Goal: Task Accomplishment & Management: Use online tool/utility

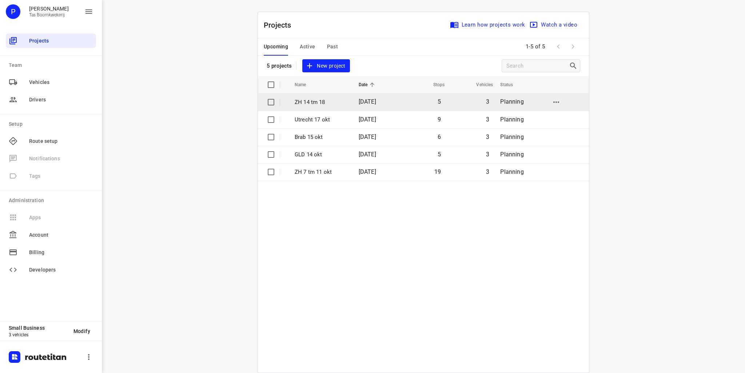
click at [310, 96] on td "ZH 14 tm 18" at bounding box center [320, 102] width 66 height 17
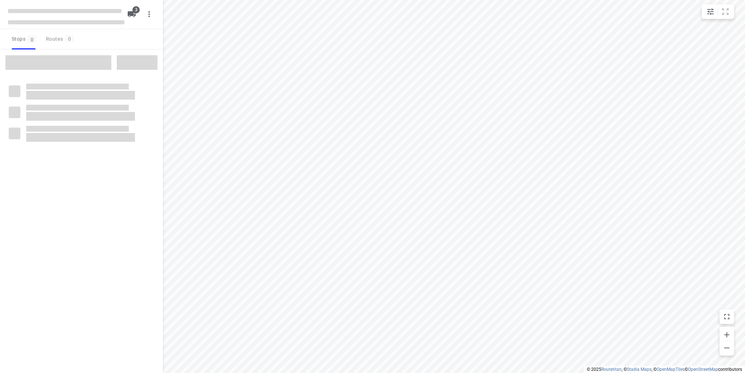
type input "distance"
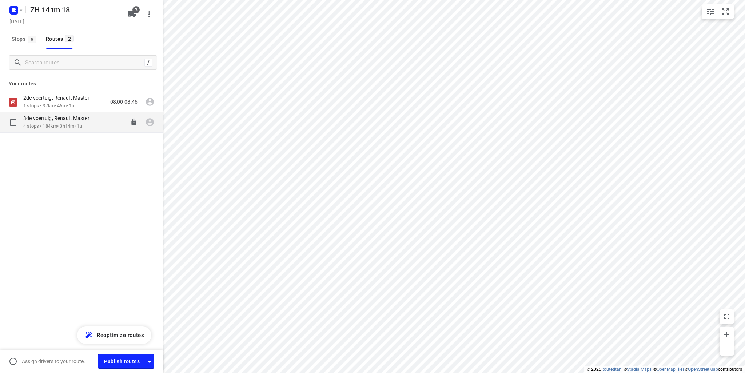
click at [58, 119] on p "3de voertuig, Renault Master" at bounding box center [58, 118] width 71 height 7
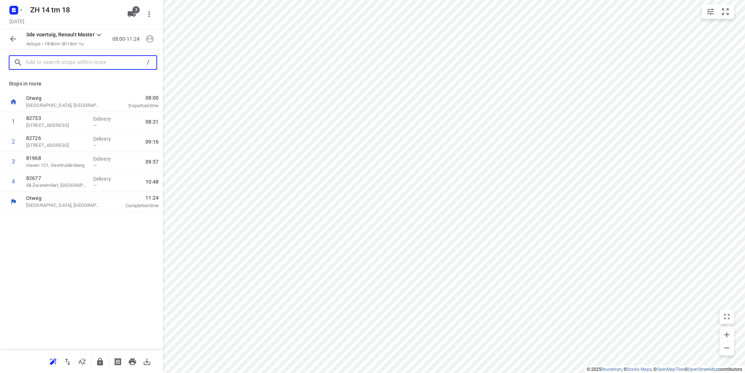
click at [51, 62] on input "text" at bounding box center [84, 62] width 119 height 11
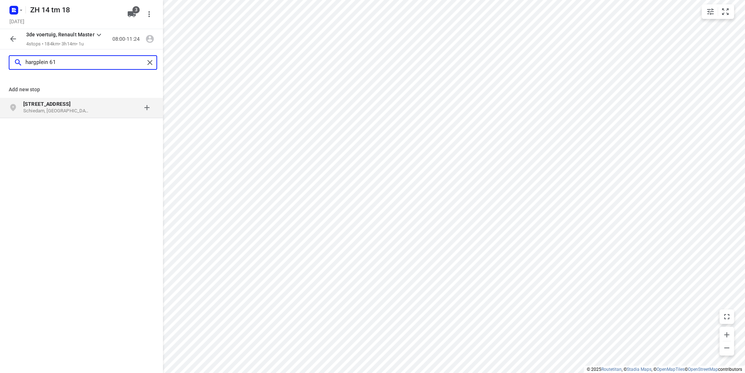
type input "hargplein 61"
click at [53, 105] on b "[STREET_ADDRESS]" at bounding box center [46, 104] width 47 height 6
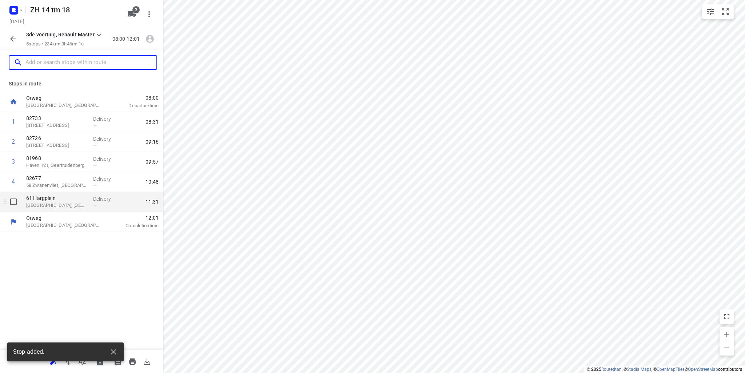
click at [52, 205] on p "[GEOGRAPHIC_DATA], [GEOGRAPHIC_DATA]" at bounding box center [56, 205] width 61 height 7
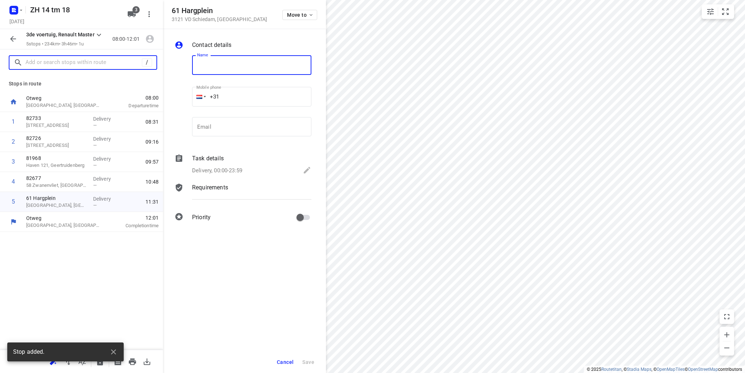
click at [70, 67] on input "text" at bounding box center [83, 62] width 116 height 11
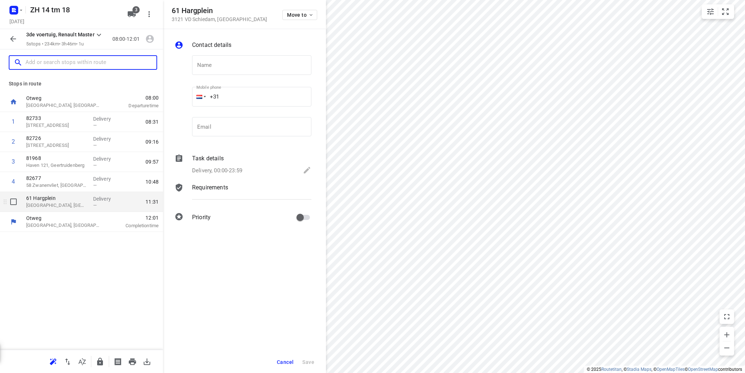
click at [58, 202] on p "[GEOGRAPHIC_DATA], [GEOGRAPHIC_DATA]" at bounding box center [56, 205] width 61 height 7
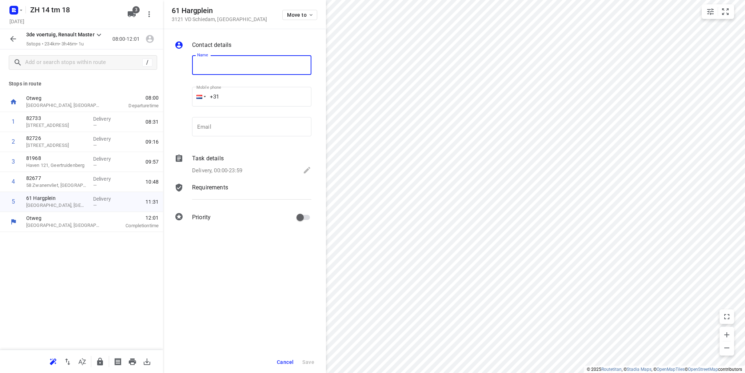
click at [227, 69] on input "text" at bounding box center [251, 65] width 119 height 20
type input "82755"
click at [307, 364] on span "Save" at bounding box center [308, 363] width 12 height 6
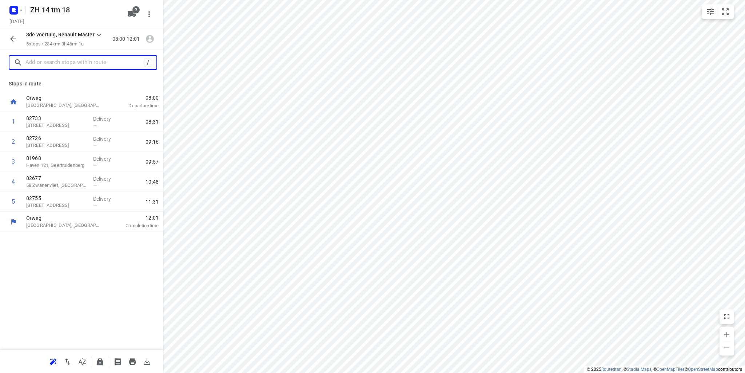
click at [49, 60] on input "text" at bounding box center [84, 62] width 119 height 11
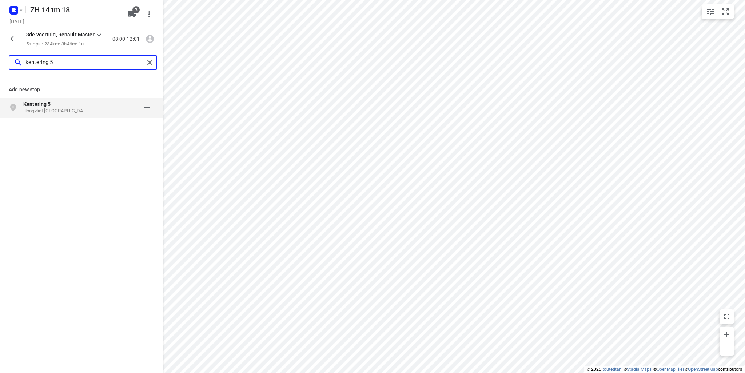
type input "kentering 5"
click at [39, 108] on p "Hoogvliet [GEOGRAPHIC_DATA], [GEOGRAPHIC_DATA]" at bounding box center [56, 111] width 67 height 7
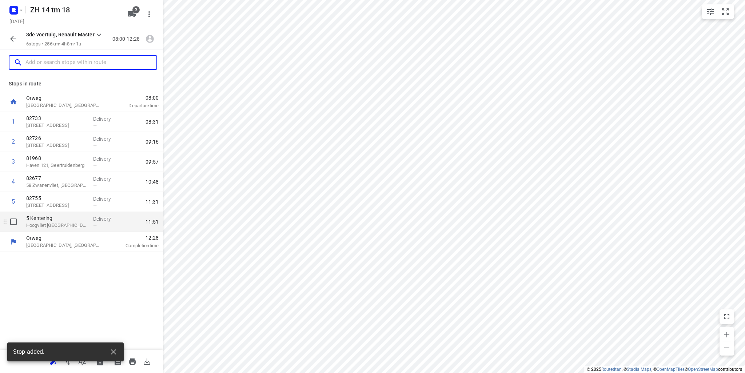
click at [70, 222] on p "5 Kentering" at bounding box center [56, 218] width 61 height 7
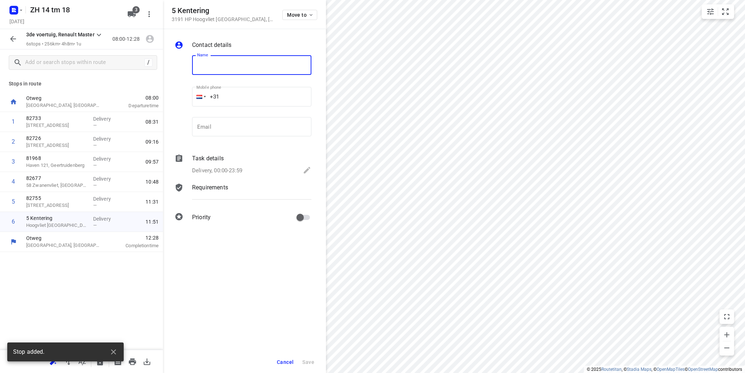
click at [208, 66] on input "text" at bounding box center [251, 65] width 119 height 20
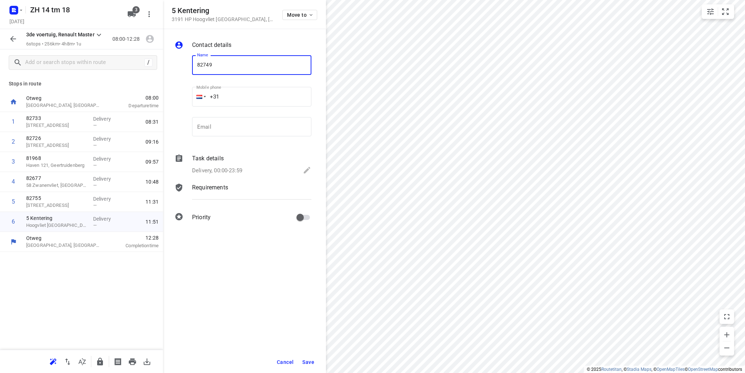
type input "82749"
click at [310, 363] on span "Save" at bounding box center [308, 363] width 12 height 6
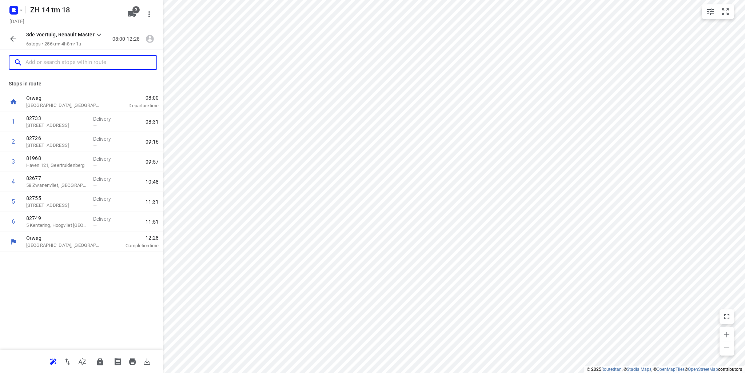
click at [79, 60] on input "text" at bounding box center [90, 62] width 131 height 11
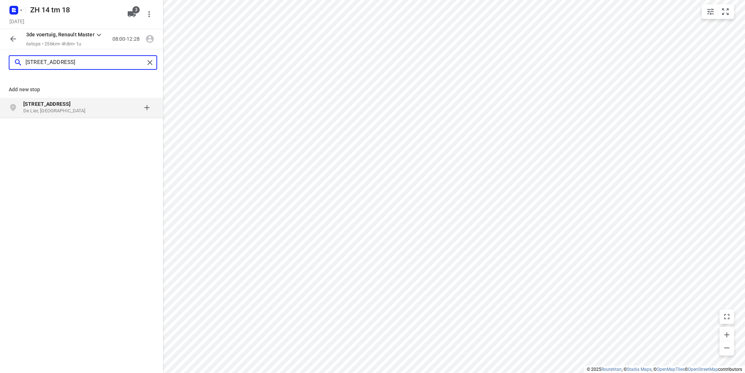
type input "[STREET_ADDRESS]"
click at [55, 102] on b "[STREET_ADDRESS]" at bounding box center [46, 104] width 47 height 6
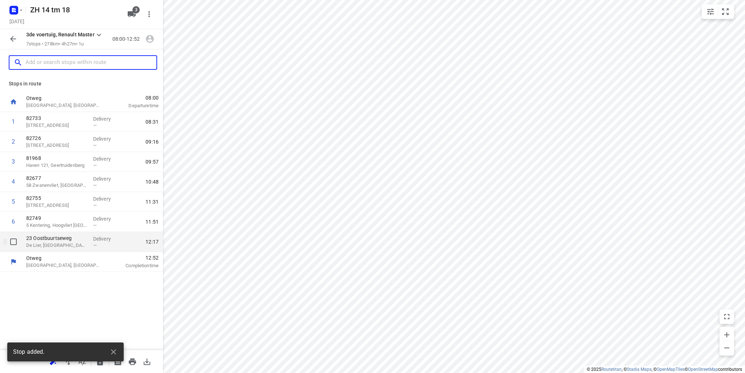
click at [43, 247] on p "De Lier, [GEOGRAPHIC_DATA]" at bounding box center [56, 245] width 61 height 7
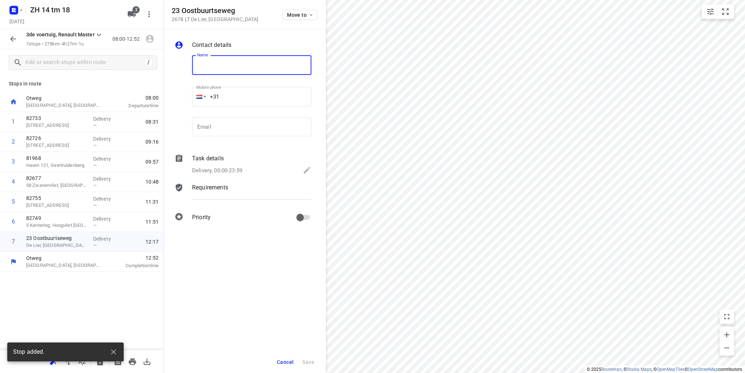
click at [210, 67] on input "text" at bounding box center [251, 65] width 119 height 20
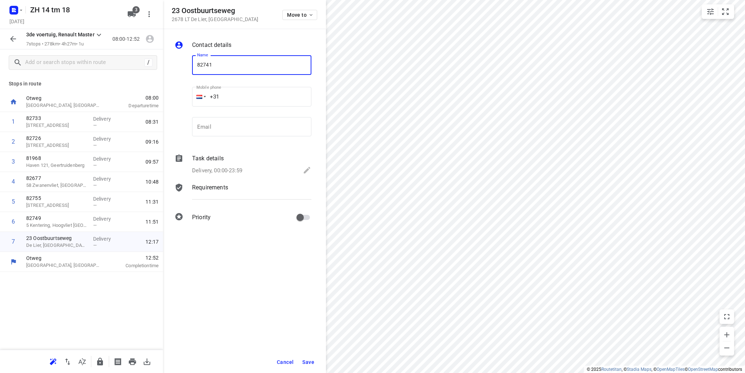
type input "82741"
click at [309, 361] on span "Save" at bounding box center [308, 363] width 12 height 6
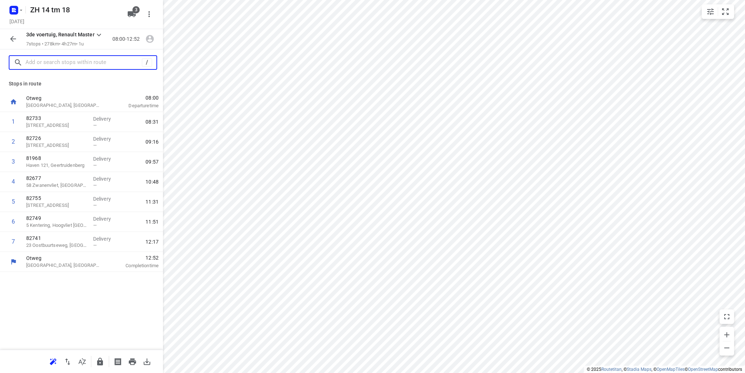
click at [83, 57] on input "text" at bounding box center [83, 62] width 116 height 11
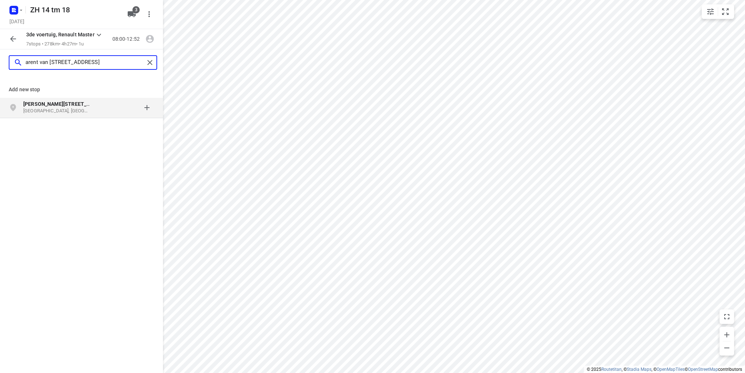
type input "arent van [STREET_ADDRESS]"
click at [53, 113] on p "[GEOGRAPHIC_DATA], [GEOGRAPHIC_DATA]" at bounding box center [56, 111] width 67 height 7
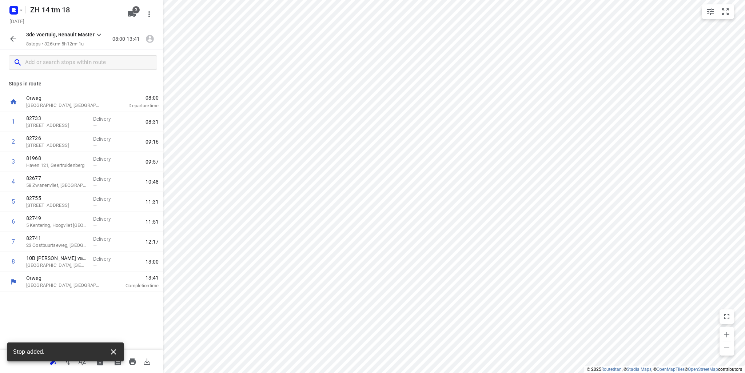
click at [113, 352] on icon "button" at bounding box center [113, 352] width 5 height 5
click at [54, 361] on icon "button" at bounding box center [53, 362] width 7 height 6
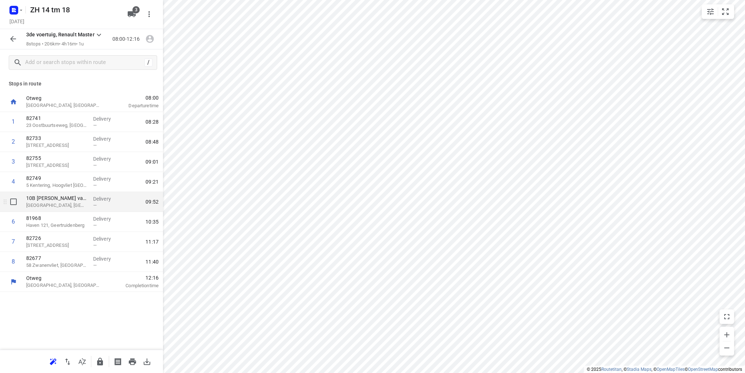
click at [48, 203] on p "[GEOGRAPHIC_DATA], [GEOGRAPHIC_DATA]" at bounding box center [56, 205] width 61 height 7
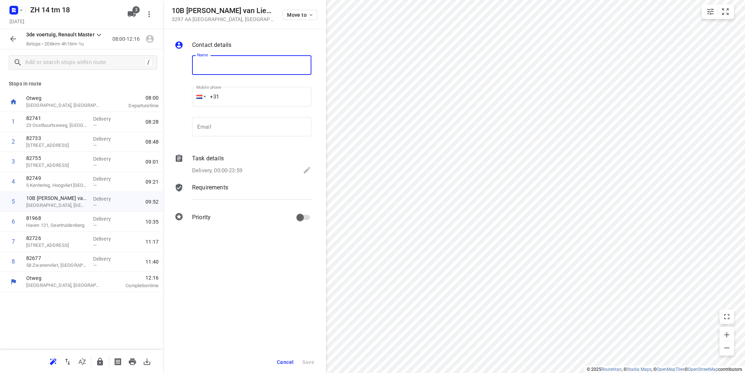
click at [231, 70] on input "text" at bounding box center [251, 65] width 119 height 20
type input "82739"
click at [312, 362] on span "Save" at bounding box center [308, 363] width 12 height 6
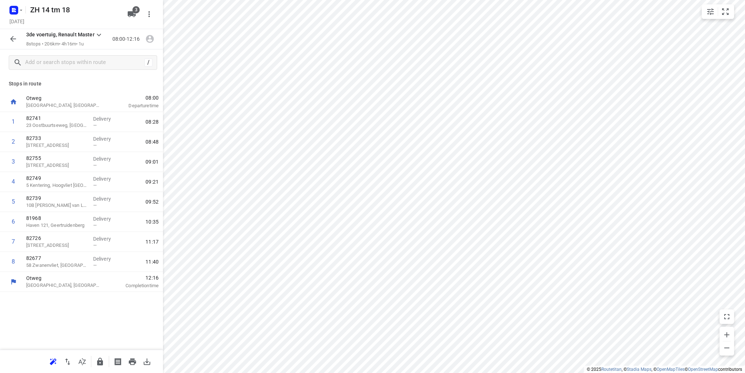
click at [10, 40] on icon "button" at bounding box center [13, 39] width 9 height 9
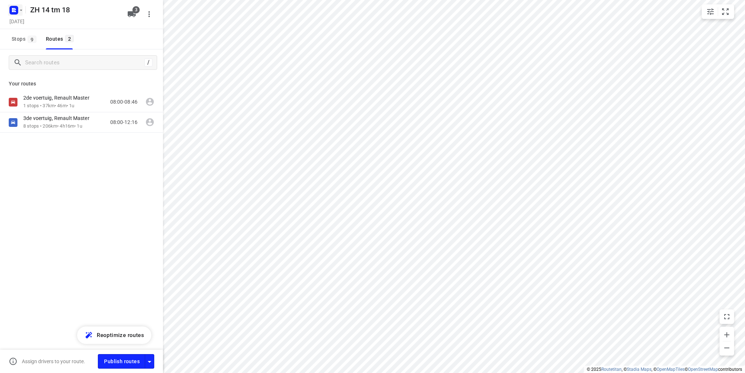
click at [16, 10] on rect "button" at bounding box center [13, 10] width 9 height 9
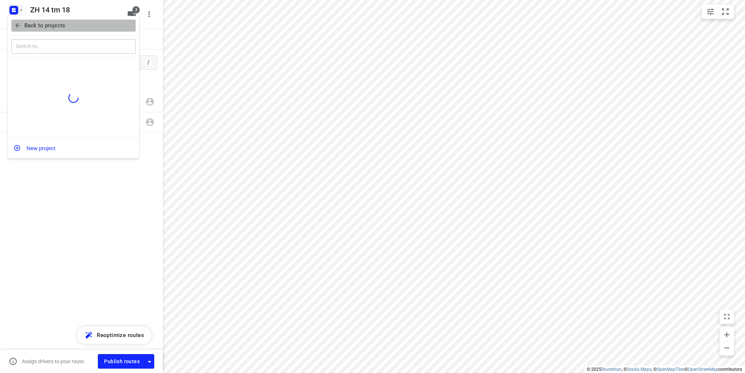
click at [32, 22] on p "Back to projects" at bounding box center [44, 25] width 41 height 8
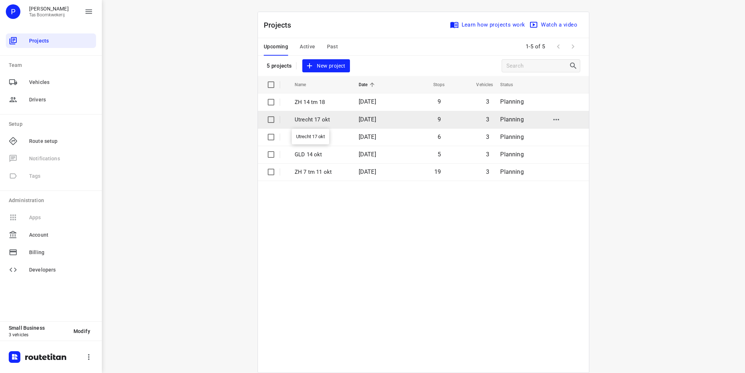
click at [321, 121] on p "Utrecht 17 okt" at bounding box center [321, 120] width 53 height 8
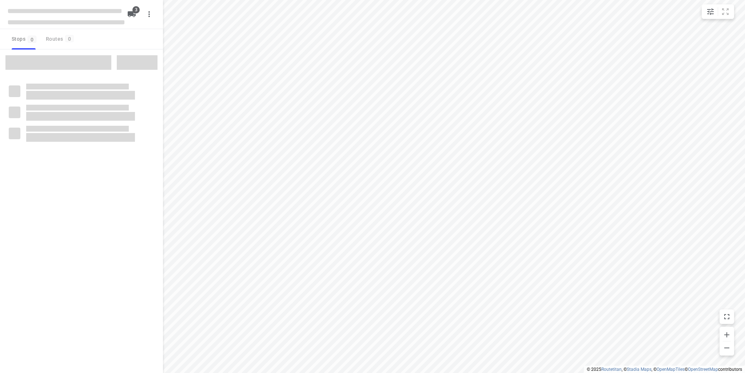
type input "distance"
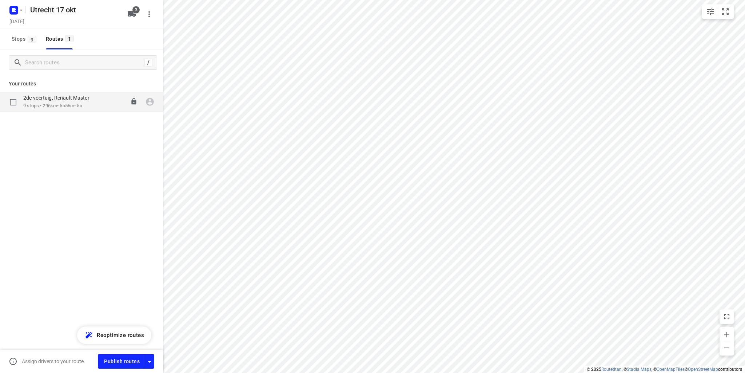
click at [58, 107] on p "9 stops • 296km • 5h56m • 5u" at bounding box center [60, 106] width 74 height 7
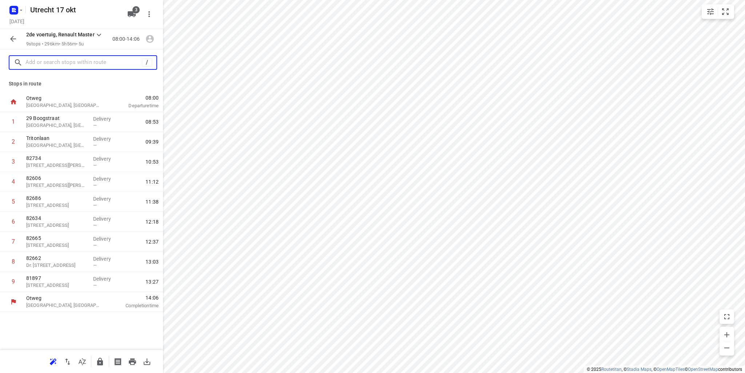
click at [64, 66] on input "text" at bounding box center [83, 62] width 116 height 11
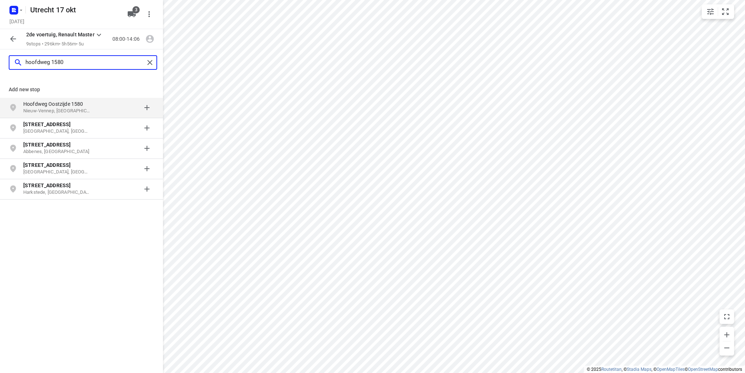
type input "hoofdweg 1580"
click at [56, 104] on p "Hoofdweg Oostzijde 1580" at bounding box center [56, 103] width 67 height 7
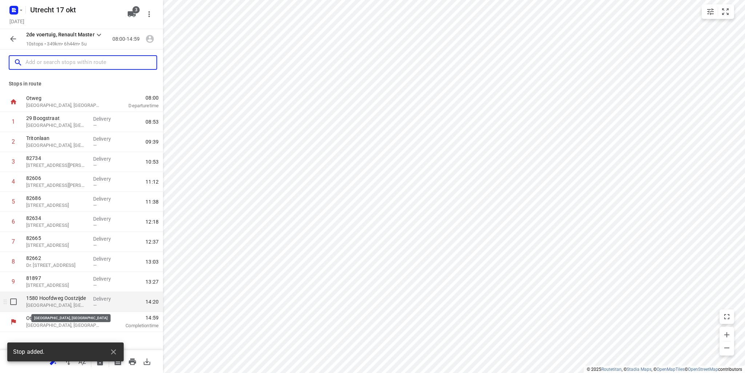
click at [51, 305] on p "[GEOGRAPHIC_DATA], [GEOGRAPHIC_DATA]" at bounding box center [56, 305] width 61 height 7
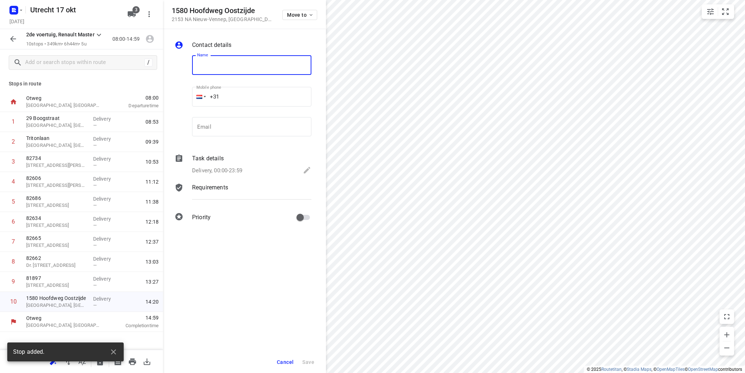
click at [226, 67] on input "text" at bounding box center [251, 65] width 119 height 20
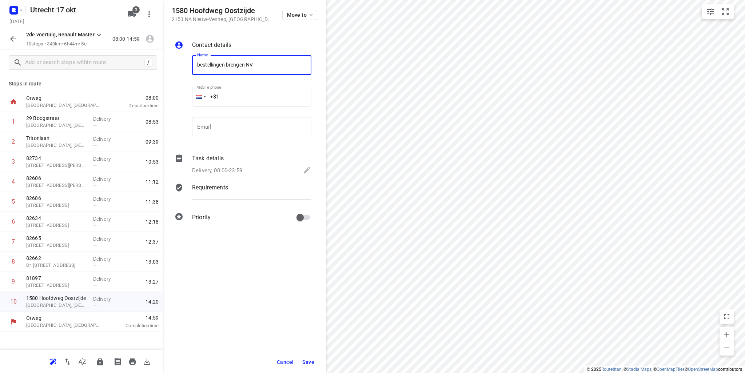
type input "bestellingen brengen NV"
click at [309, 361] on span "Save" at bounding box center [308, 363] width 12 height 6
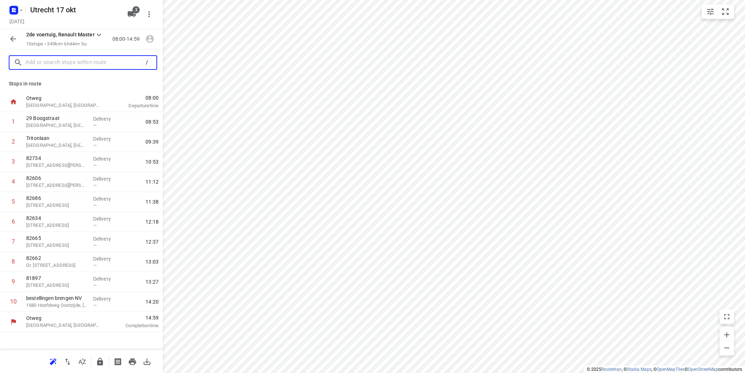
click at [69, 59] on input "text" at bounding box center [83, 62] width 116 height 11
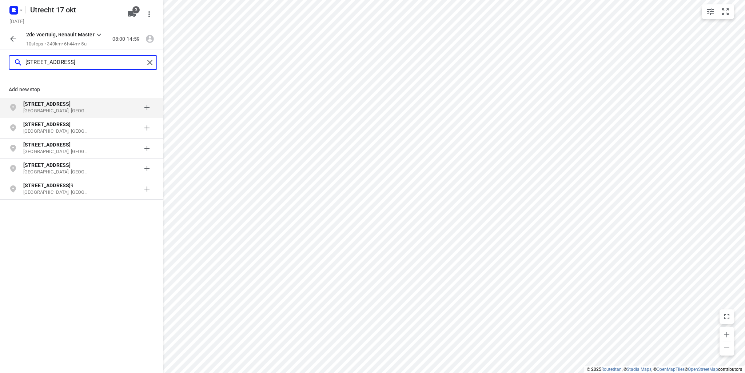
type input "[STREET_ADDRESS]"
click at [63, 105] on p "[STREET_ADDRESS]" at bounding box center [56, 103] width 67 height 7
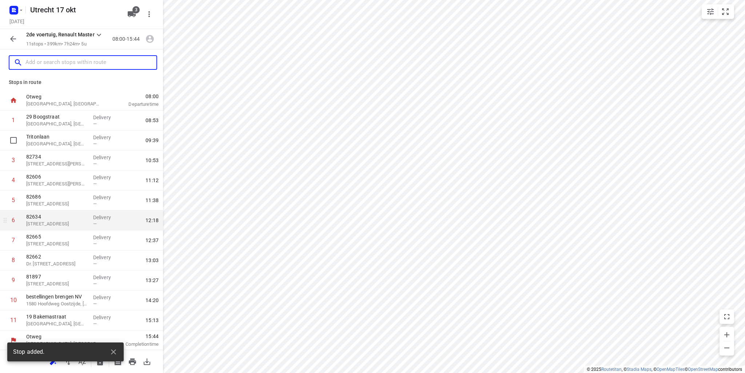
scroll to position [2, 0]
click at [51, 317] on p "19 Bakemastraat" at bounding box center [56, 316] width 61 height 7
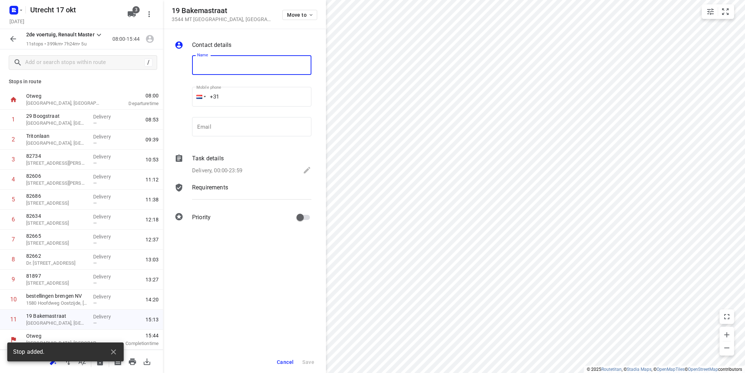
click at [219, 61] on input "text" at bounding box center [251, 65] width 119 height 20
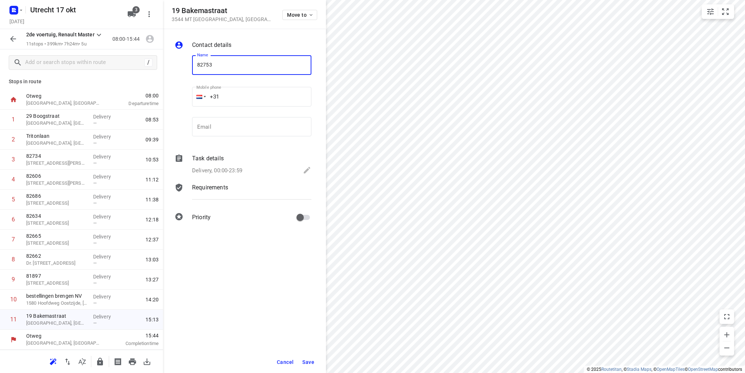
type input "82753"
click at [307, 360] on span "Save" at bounding box center [308, 363] width 12 height 6
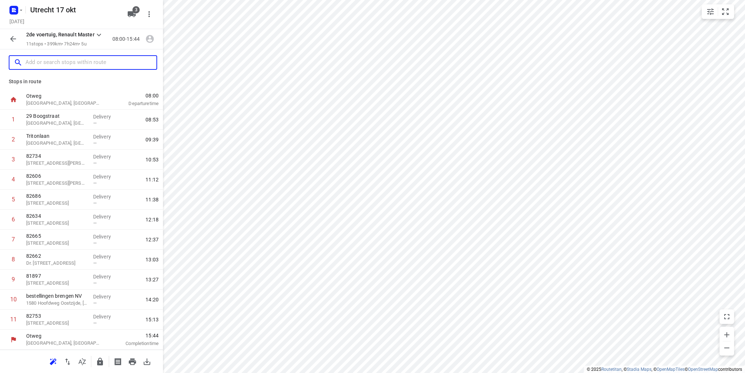
click at [45, 65] on input "text" at bounding box center [90, 62] width 131 height 11
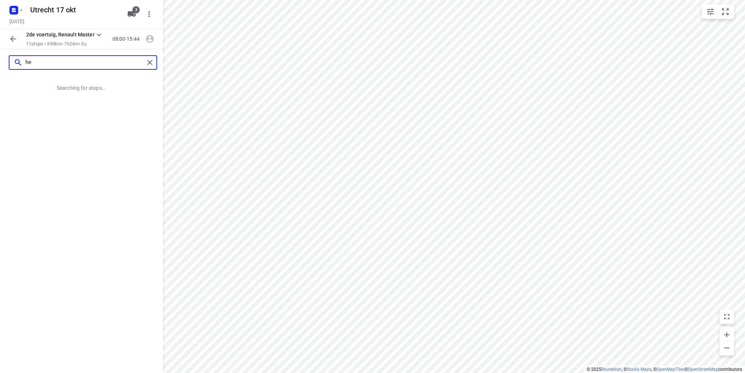
scroll to position [0, 0]
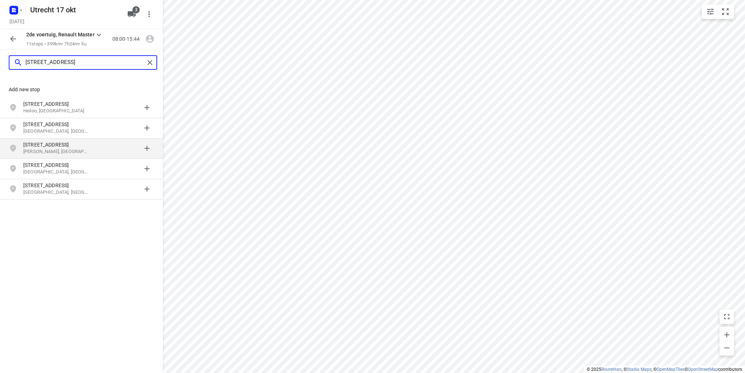
type input "[STREET_ADDRESS]"
click at [63, 149] on p "[PERSON_NAME], [GEOGRAPHIC_DATA]" at bounding box center [56, 151] width 67 height 7
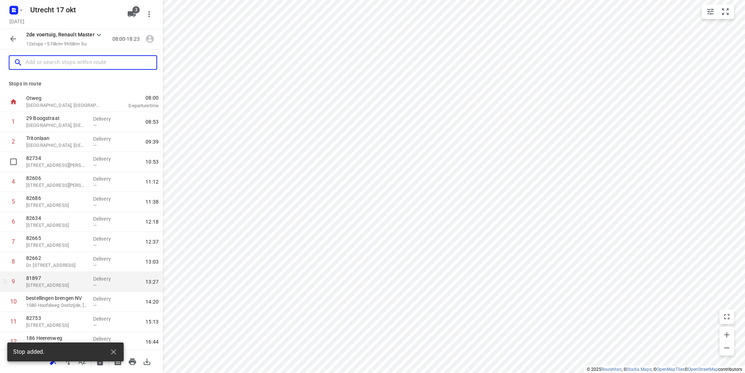
scroll to position [22, 0]
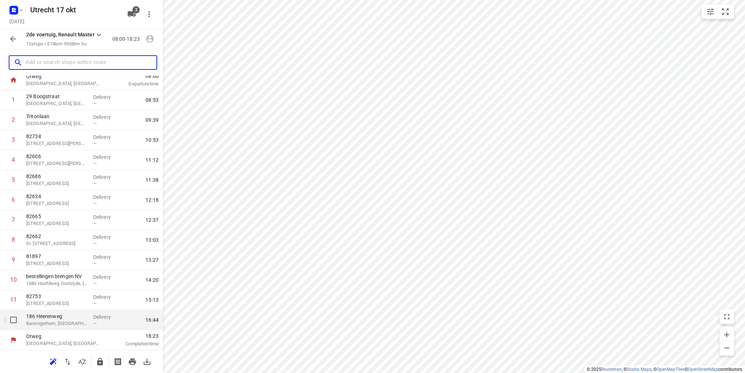
click at [47, 319] on p "186 Heerenweg" at bounding box center [56, 316] width 61 height 7
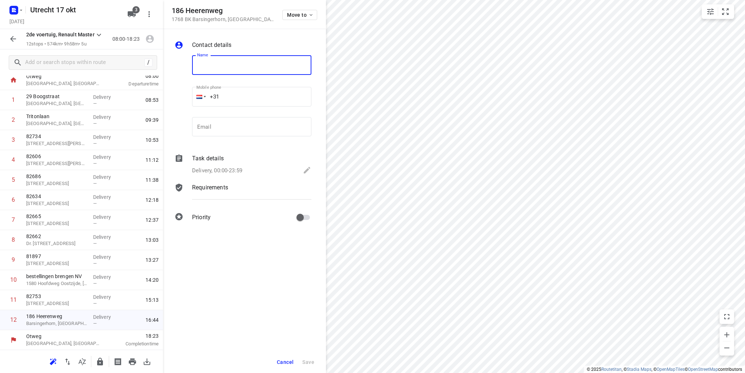
click at [217, 65] on input "text" at bounding box center [251, 65] width 119 height 20
type input "82752"
click at [316, 361] on button "Save" at bounding box center [308, 362] width 18 height 13
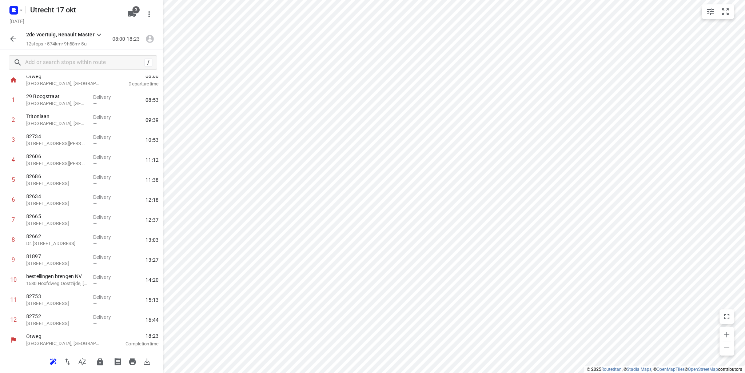
drag, startPoint x: 44, startPoint y: 75, endPoint x: 46, endPoint y: 67, distance: 7.6
click at [44, 74] on div "/" at bounding box center [81, 62] width 163 height 26
click at [47, 66] on input "text" at bounding box center [90, 62] width 131 height 11
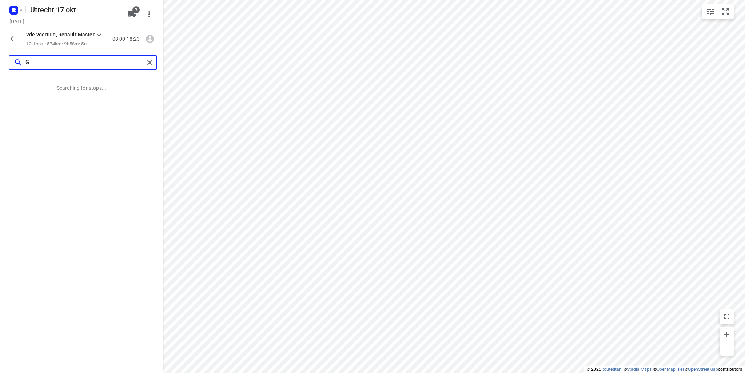
scroll to position [0, 0]
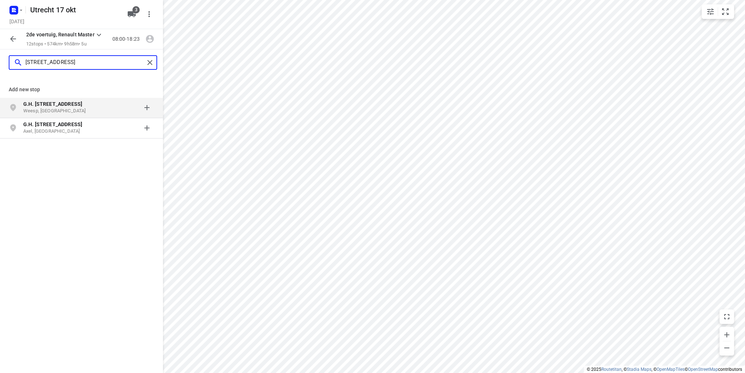
type input "[STREET_ADDRESS]"
click at [37, 108] on p "Weesp, [GEOGRAPHIC_DATA]" at bounding box center [56, 111] width 67 height 7
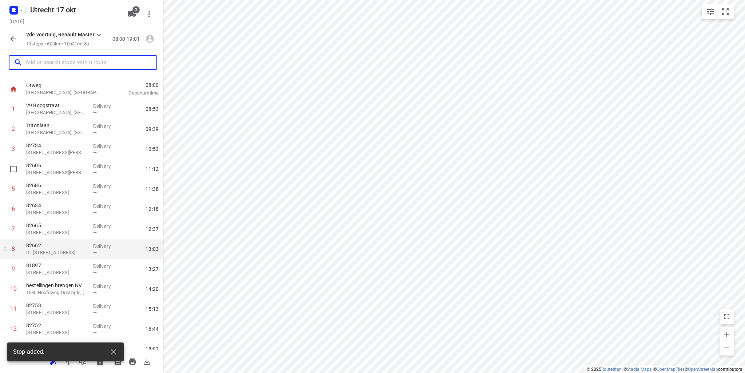
scroll to position [42, 0]
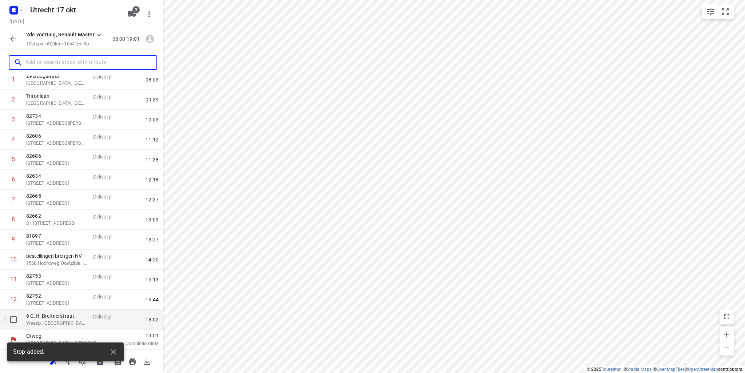
click at [76, 316] on p "6 G.H. Breitnerstraat" at bounding box center [56, 316] width 61 height 7
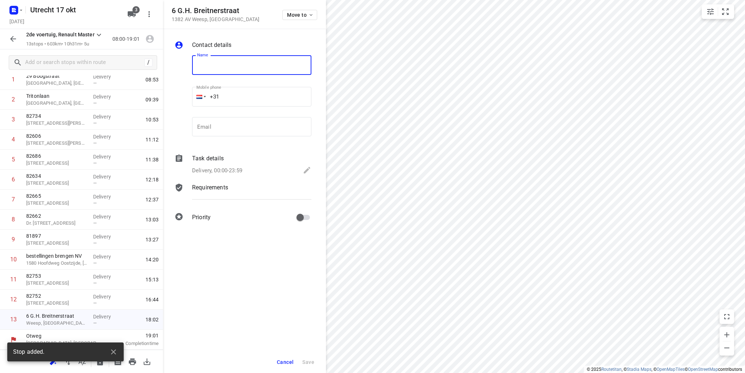
click at [270, 70] on input "text" at bounding box center [251, 65] width 119 height 20
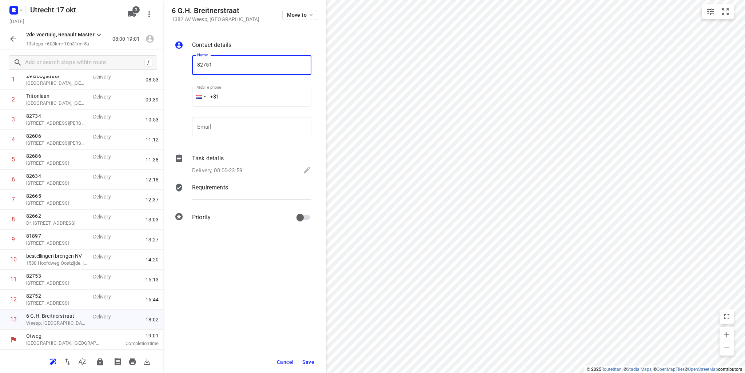
type input "82751"
click at [311, 364] on span "Save" at bounding box center [308, 363] width 12 height 6
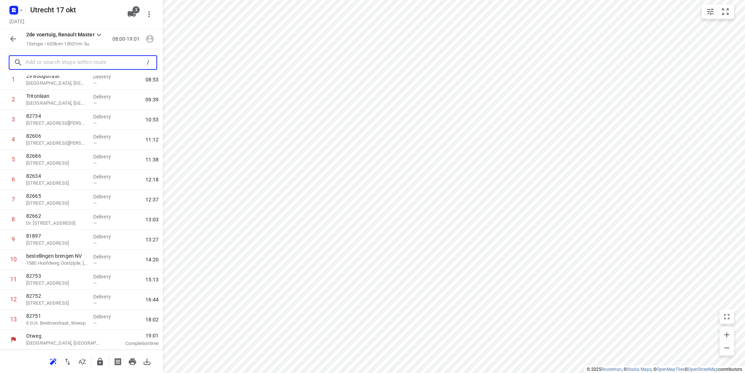
click at [63, 65] on input "text" at bounding box center [84, 62] width 119 height 11
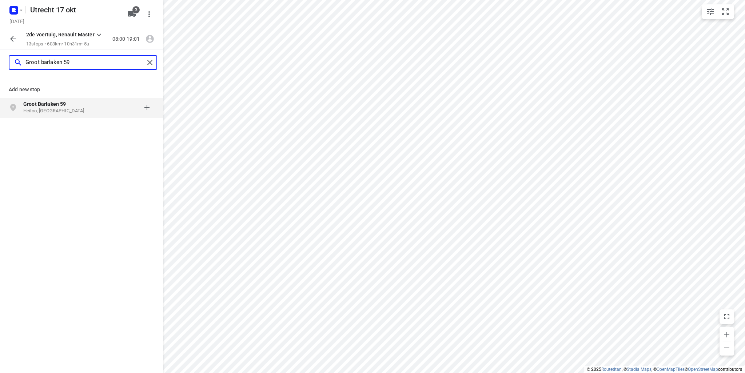
type input "Groot barlaken 59"
click at [49, 104] on b "Groot Barlaken 59" at bounding box center [44, 104] width 43 height 6
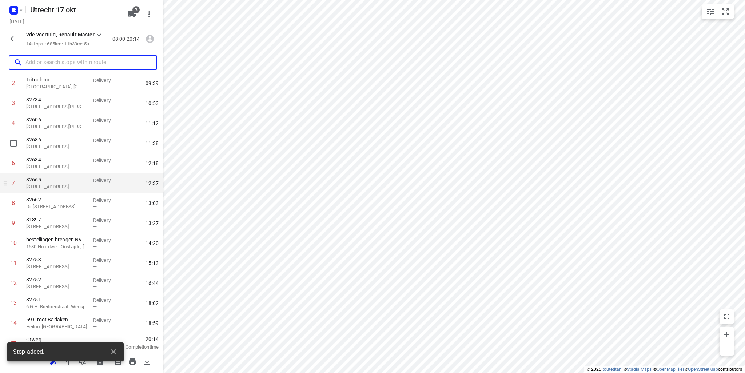
scroll to position [62, 0]
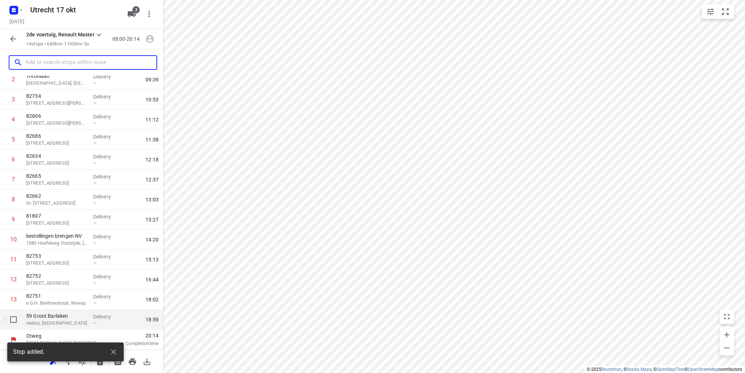
click at [50, 316] on p "59 Groot Barlaken" at bounding box center [56, 316] width 61 height 7
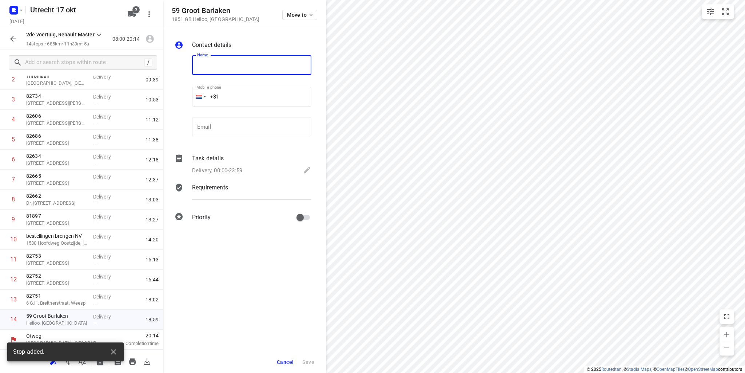
click at [231, 64] on input "text" at bounding box center [251, 65] width 119 height 20
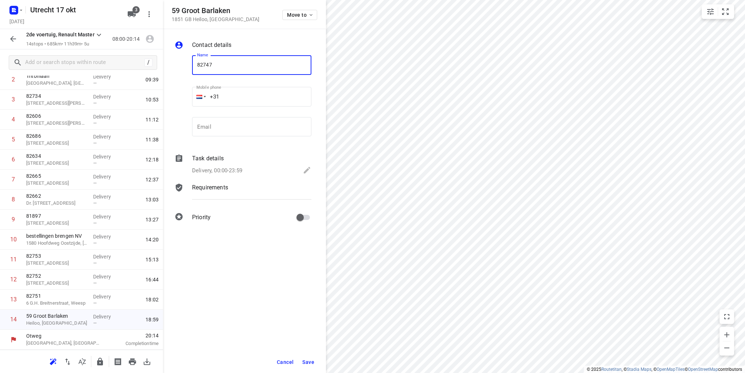
type input "82747"
click at [308, 361] on span "Save" at bounding box center [308, 363] width 12 height 6
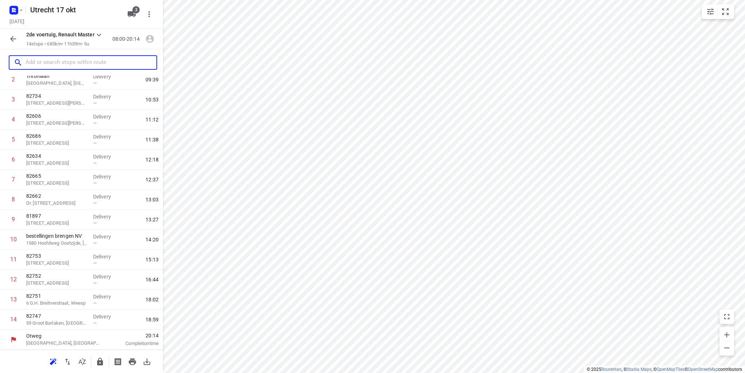
click at [89, 64] on input "text" at bounding box center [90, 62] width 131 height 11
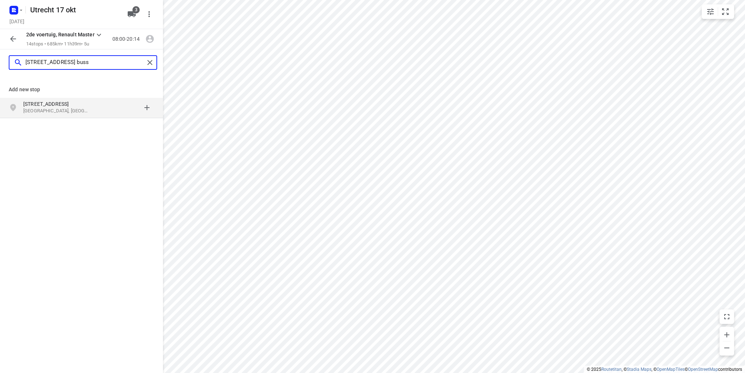
type input "[STREET_ADDRESS] buss"
click at [57, 107] on p "[STREET_ADDRESS]" at bounding box center [56, 103] width 67 height 7
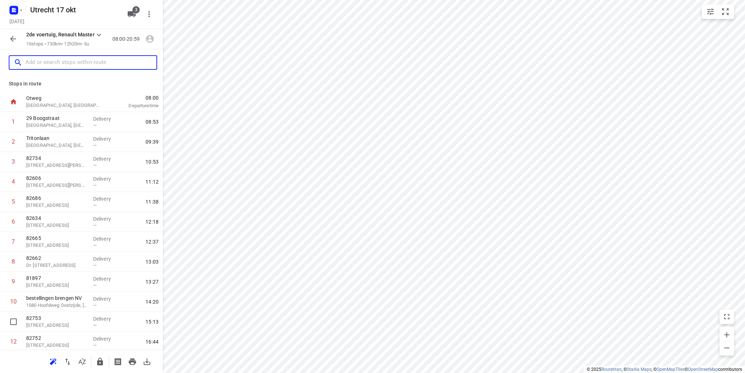
scroll to position [82, 0]
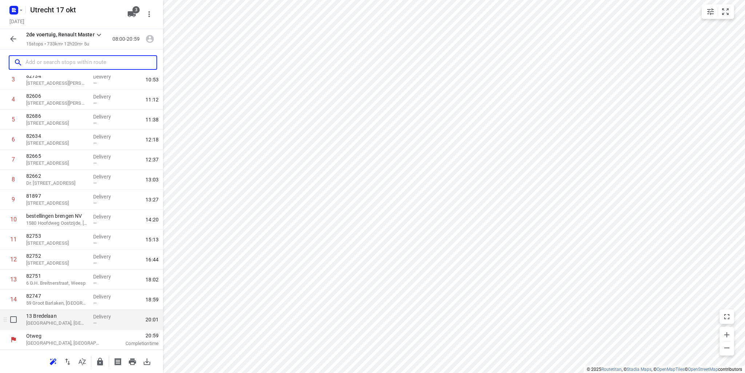
click at [40, 322] on p "[GEOGRAPHIC_DATA], [GEOGRAPHIC_DATA]" at bounding box center [56, 323] width 61 height 7
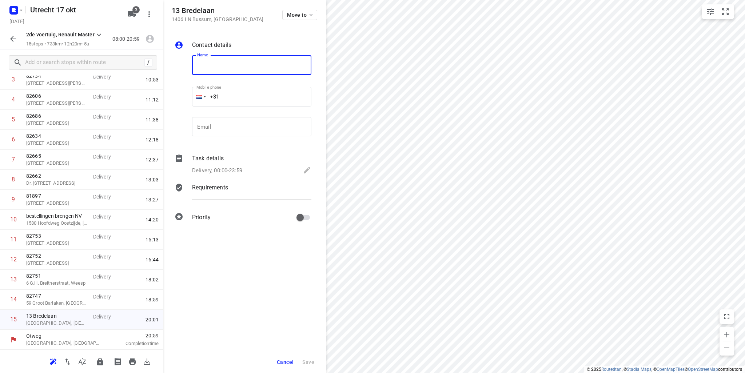
click at [215, 70] on input "text" at bounding box center [251, 65] width 119 height 20
type input "82742"
click at [309, 361] on span "Save" at bounding box center [308, 363] width 12 height 6
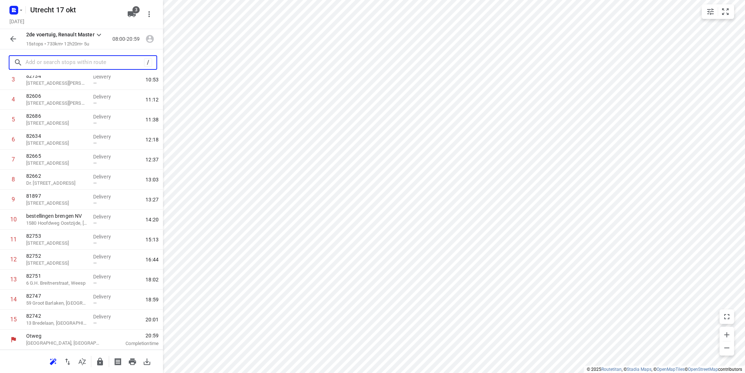
click at [67, 59] on input "text" at bounding box center [84, 62] width 119 height 11
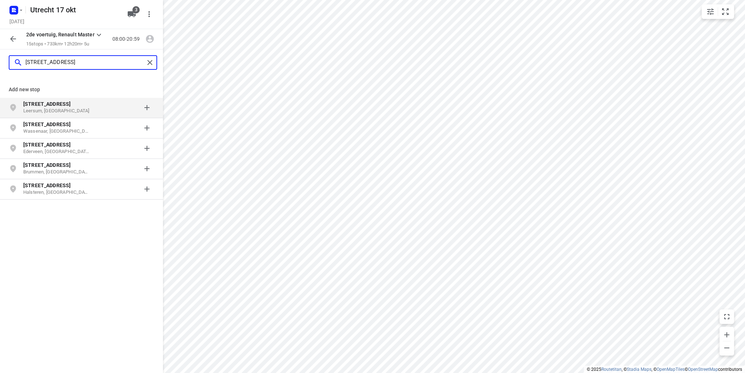
type input "[STREET_ADDRESS]"
click at [64, 106] on p "[STREET_ADDRESS]" at bounding box center [56, 103] width 67 height 7
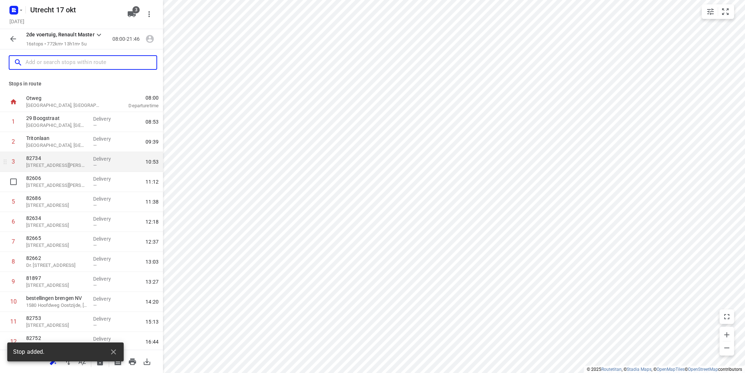
scroll to position [102, 0]
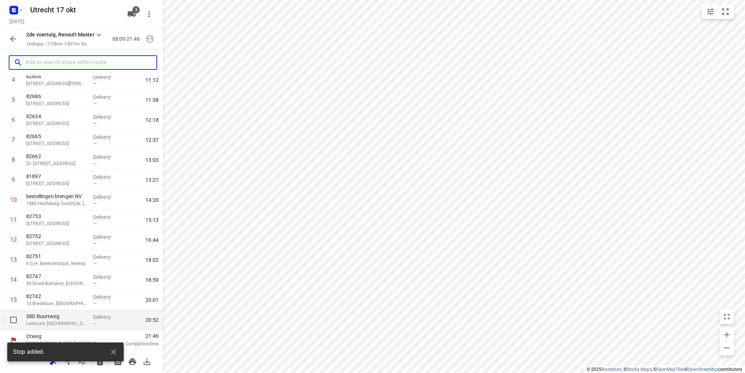
click at [58, 320] on p "Leersum, [GEOGRAPHIC_DATA]" at bounding box center [56, 323] width 61 height 7
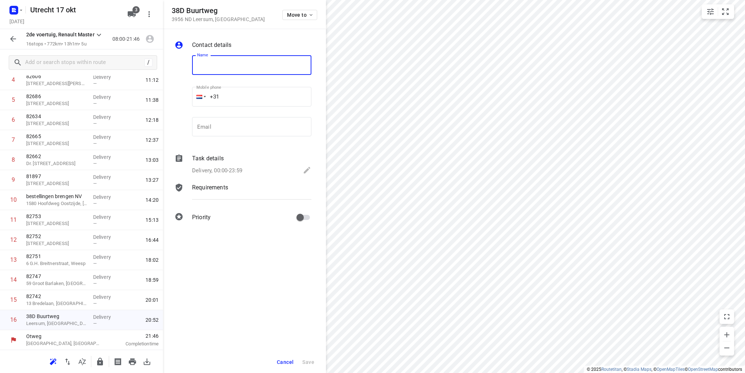
click at [205, 67] on input "text" at bounding box center [251, 65] width 119 height 20
type input "82738"
click at [309, 361] on span "Save" at bounding box center [308, 363] width 12 height 6
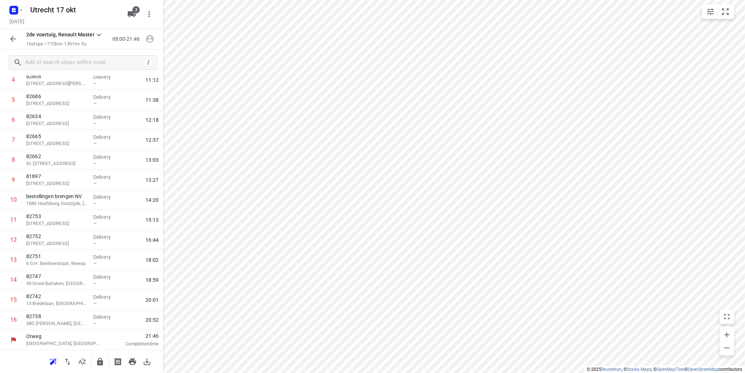
click at [13, 37] on icon "button" at bounding box center [13, 39] width 9 height 9
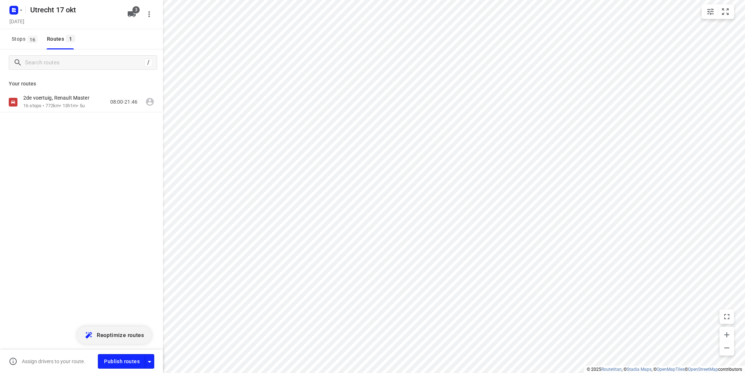
click at [127, 335] on span "Reoptimize routes" at bounding box center [120, 335] width 47 height 9
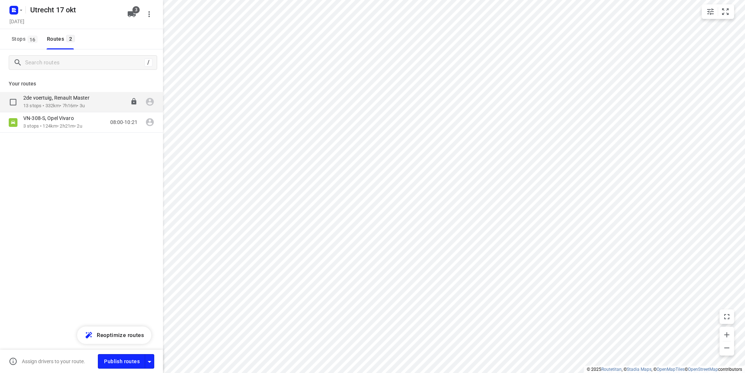
click at [51, 95] on p "2de voertuig, Renault Master" at bounding box center [58, 98] width 71 height 7
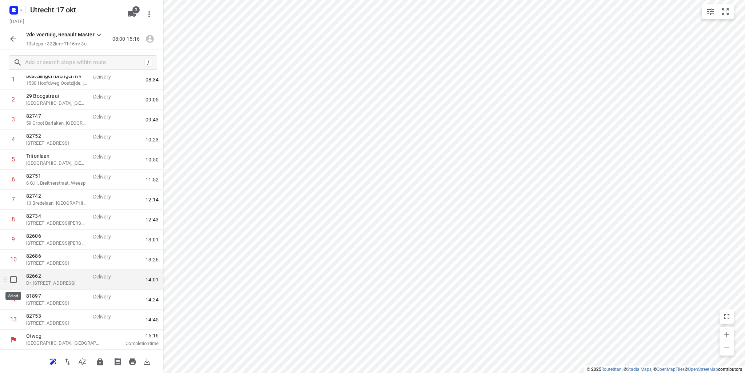
click at [13, 281] on input "checkbox" at bounding box center [13, 280] width 15 height 15
checkbox input "true"
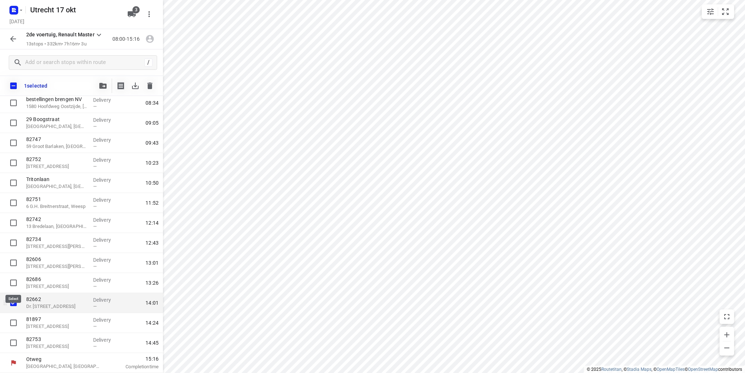
scroll to position [39, 0]
click at [15, 324] on input "checkbox" at bounding box center [13, 323] width 15 height 15
checkbox input "true"
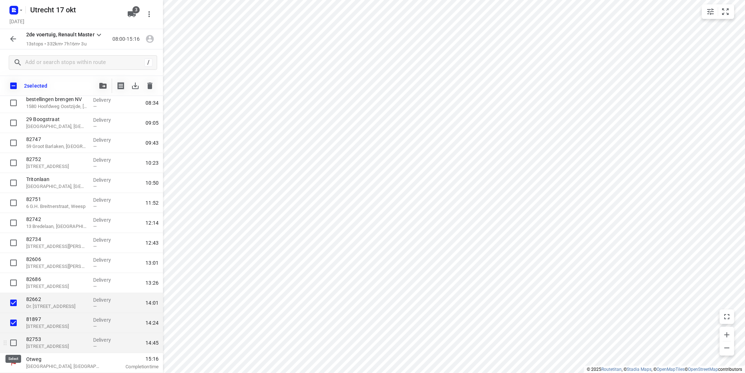
click at [15, 341] on input "checkbox" at bounding box center [13, 343] width 15 height 15
checkbox input "true"
click at [107, 87] on span "button" at bounding box center [103, 86] width 9 height 6
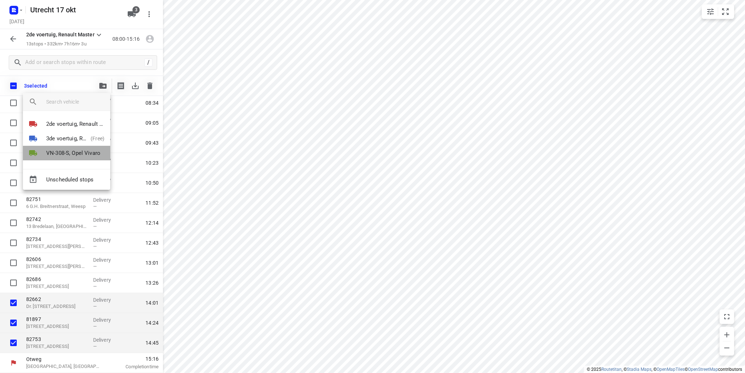
click at [74, 154] on p "VN-308-S, Opel Vivaro" at bounding box center [73, 153] width 54 height 8
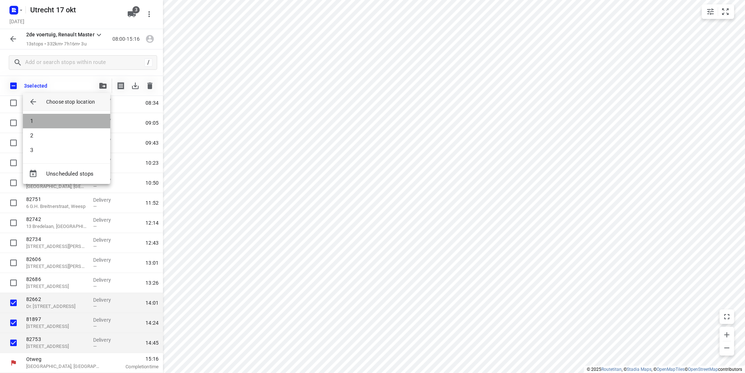
click at [64, 118] on li "1" at bounding box center [66, 121] width 87 height 15
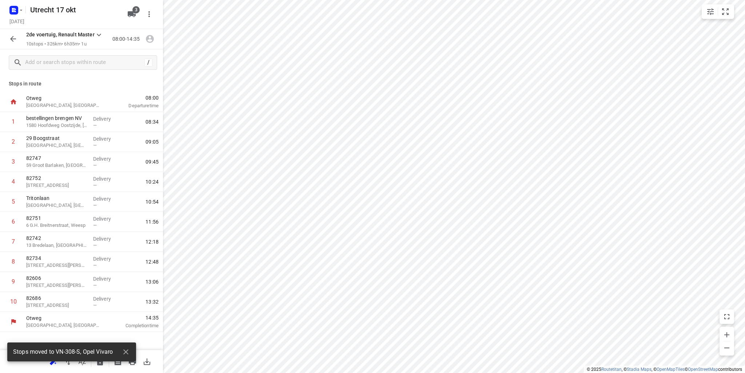
scroll to position [0, 0]
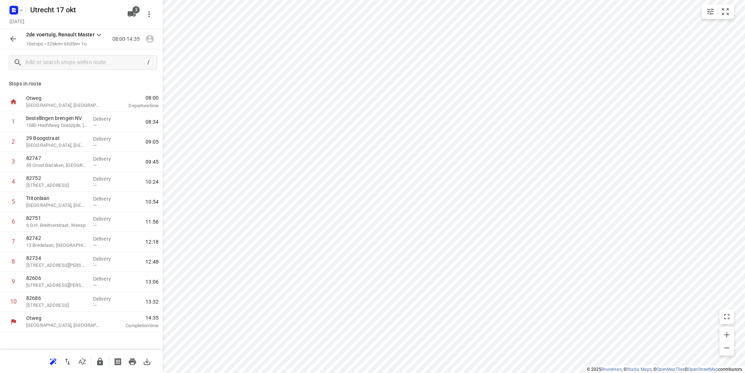
click at [17, 37] on icon "button" at bounding box center [13, 39] width 9 height 9
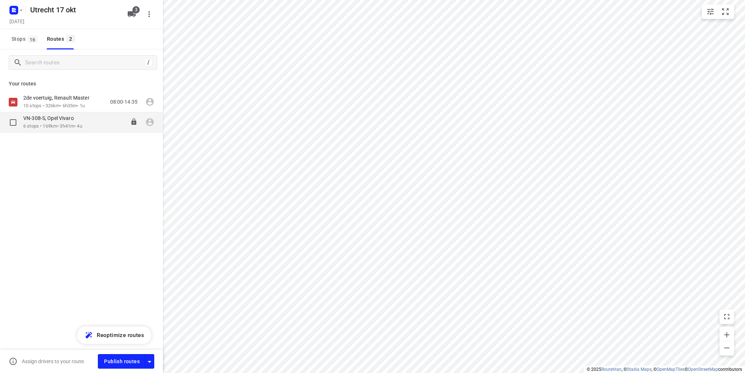
click at [55, 128] on p "6 stops • 169km • 3h41m • 4u" at bounding box center [52, 126] width 59 height 7
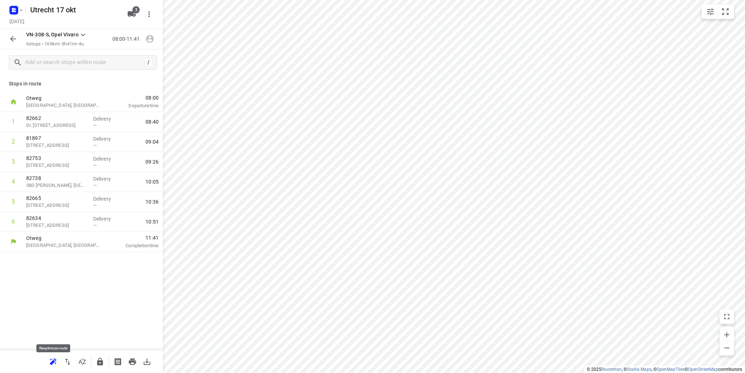
click at [54, 362] on icon "button" at bounding box center [53, 362] width 7 height 6
click at [16, 42] on icon "button" at bounding box center [13, 39] width 9 height 9
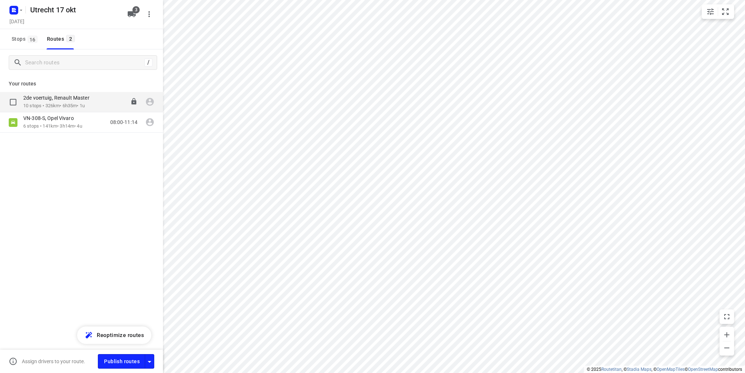
click at [31, 100] on p "2de voertuig, Renault Master" at bounding box center [58, 98] width 71 height 7
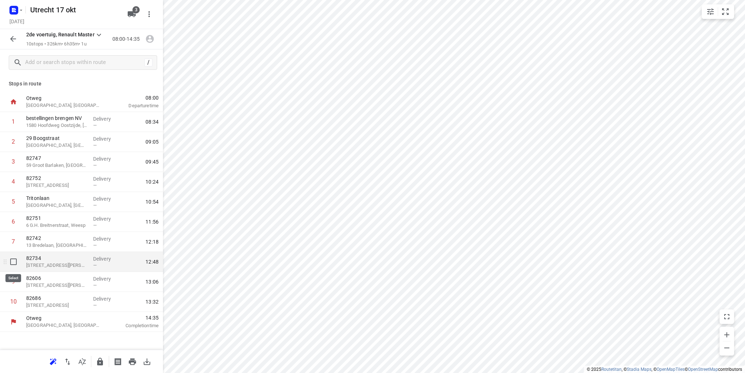
click at [15, 263] on input "checkbox" at bounding box center [13, 262] width 15 height 15
checkbox input "true"
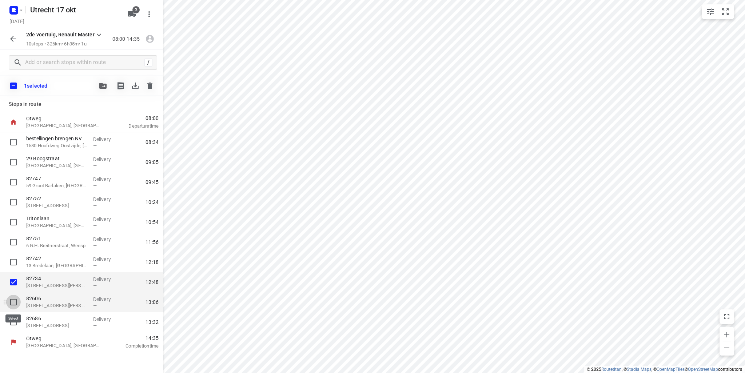
click at [15, 301] on input "checkbox" at bounding box center [13, 302] width 15 height 15
checkbox input "true"
click at [13, 323] on input "checkbox" at bounding box center [13, 322] width 15 height 15
checkbox input "true"
click at [102, 86] on icon "button" at bounding box center [102, 86] width 7 height 6
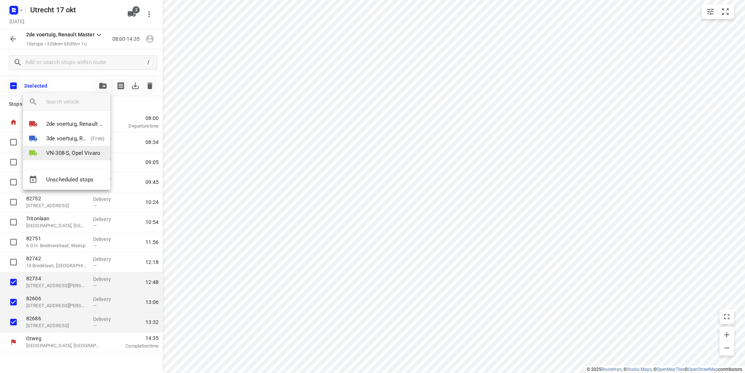
click at [66, 155] on p "VN-308-S, Opel Vivaro" at bounding box center [73, 153] width 54 height 8
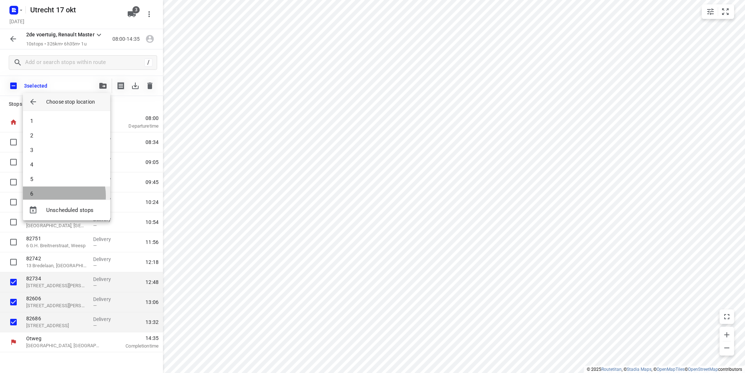
click at [50, 196] on li "6" at bounding box center [66, 194] width 87 height 15
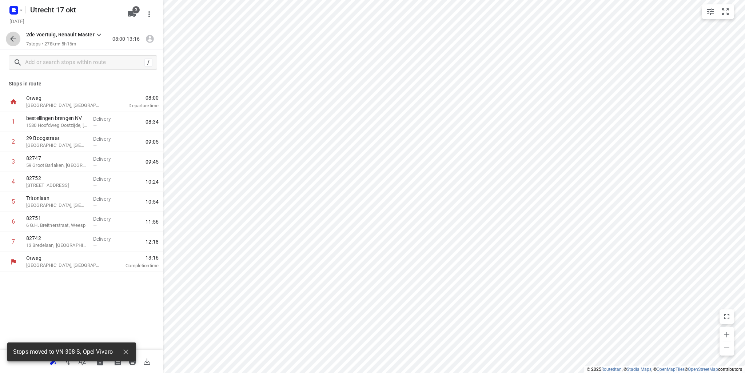
click at [15, 40] on icon "button" at bounding box center [13, 39] width 9 height 9
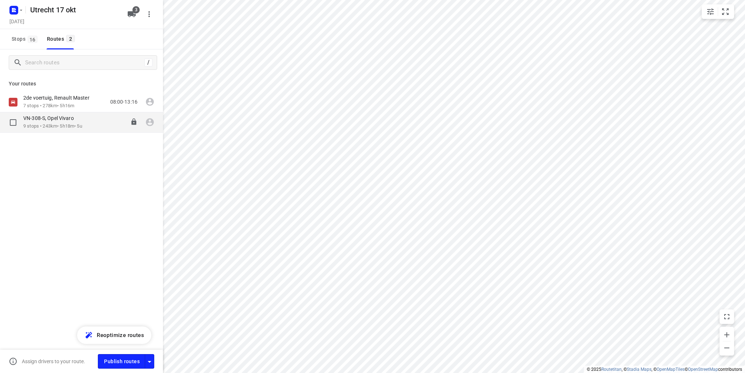
click at [44, 119] on p "VN-308-S, Opel Vivaro" at bounding box center [50, 118] width 55 height 7
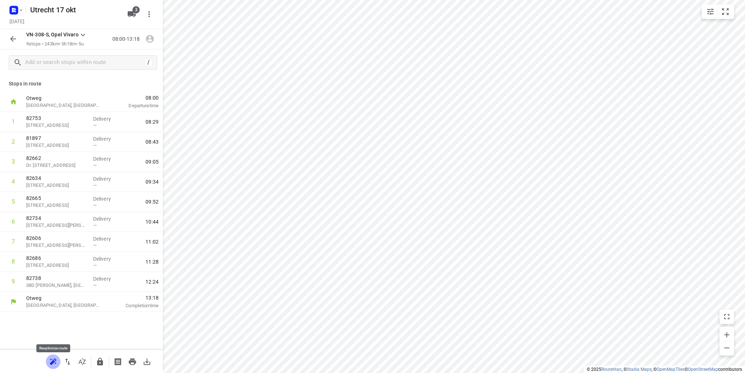
click at [50, 364] on icon "button" at bounding box center [52, 363] width 5 height 5
drag, startPoint x: 53, startPoint y: 284, endPoint x: 57, endPoint y: 179, distance: 105.2
click at [57, 179] on div "1 82738 38D [PERSON_NAME], [GEOGRAPHIC_DATA] Delivery — 08:49 2 82665 [STREET_A…" at bounding box center [81, 202] width 163 height 180
drag, startPoint x: 49, startPoint y: 285, endPoint x: 59, endPoint y: 198, distance: 87.9
click at [59, 198] on div "1 82738 38D [PERSON_NAME], [GEOGRAPHIC_DATA] Delivery — 08:49 2 82665 [STREET_A…" at bounding box center [81, 202] width 163 height 180
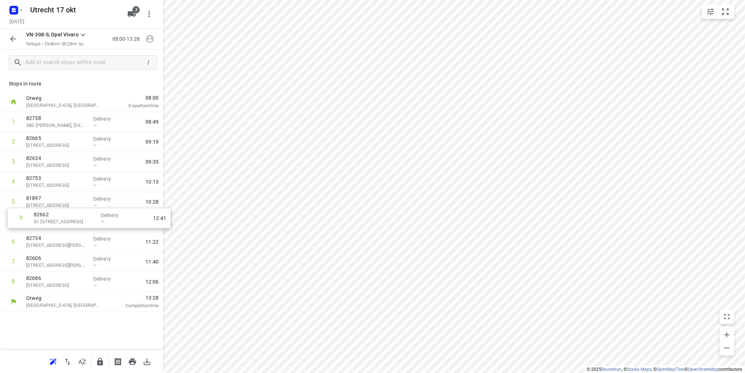
drag, startPoint x: 59, startPoint y: 285, endPoint x: 68, endPoint y: 218, distance: 67.9
click at [68, 218] on div "1 82738 38D [PERSON_NAME], [GEOGRAPHIC_DATA] Delivery — 08:49 2 82665 [STREET_A…" at bounding box center [81, 202] width 163 height 180
drag, startPoint x: 68, startPoint y: 282, endPoint x: 67, endPoint y: 234, distance: 48.4
click at [67, 234] on div "1 82738 38D [PERSON_NAME], [GEOGRAPHIC_DATA] Delivery — 08:49 2 82665 [STREET_A…" at bounding box center [81, 202] width 163 height 180
drag, startPoint x: 43, startPoint y: 281, endPoint x: 43, endPoint y: 262, distance: 18.6
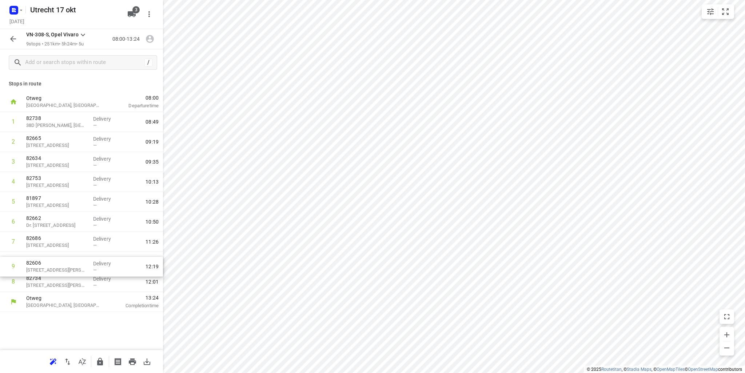
click at [43, 262] on div "1 82738 38D [PERSON_NAME], [GEOGRAPHIC_DATA] Delivery — 08:49 2 82665 [STREET_A…" at bounding box center [81, 202] width 163 height 180
click at [132, 361] on icon "button" at bounding box center [132, 362] width 7 height 7
click at [15, 38] on icon "button" at bounding box center [13, 39] width 9 height 9
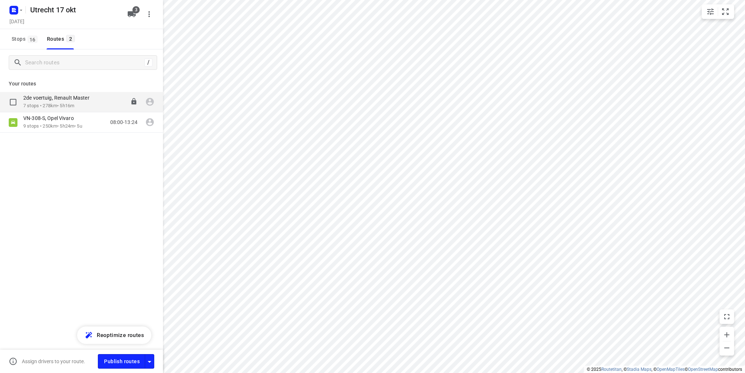
click at [43, 100] on p "2de voertuig, Renault Master" at bounding box center [58, 98] width 71 height 7
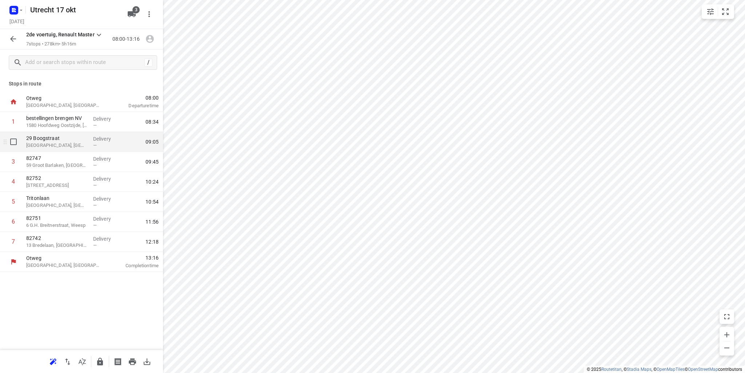
click at [48, 143] on p "[GEOGRAPHIC_DATA], [GEOGRAPHIC_DATA]" at bounding box center [56, 145] width 61 height 7
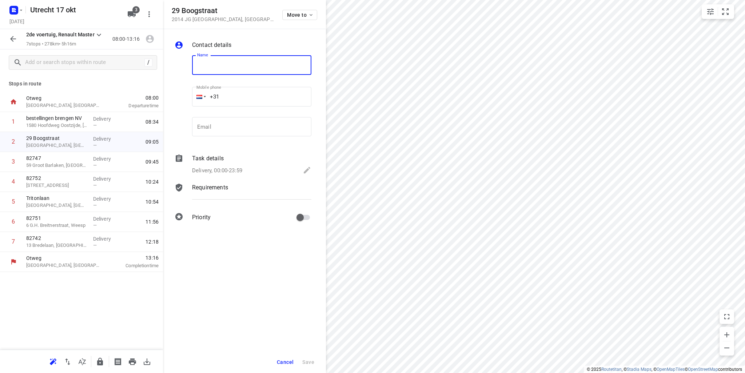
click at [207, 68] on input "text" at bounding box center [251, 65] width 119 height 20
type input "82664"
click at [313, 358] on button "Save" at bounding box center [308, 362] width 18 height 13
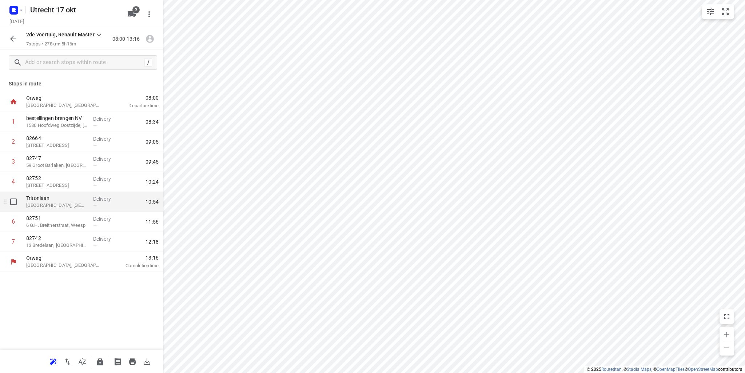
drag, startPoint x: 52, startPoint y: 203, endPoint x: 59, endPoint y: 202, distance: 7.4
click at [52, 204] on p "[GEOGRAPHIC_DATA], [GEOGRAPHIC_DATA]" at bounding box center [56, 205] width 61 height 7
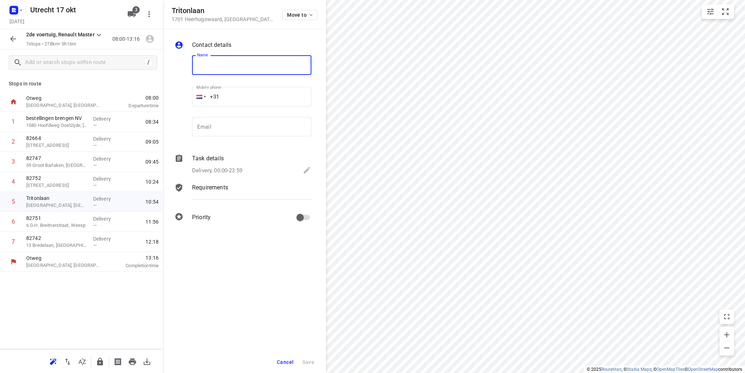
click at [257, 67] on input "text" at bounding box center [251, 65] width 119 height 20
type input "82727"
click at [309, 361] on span "Save" at bounding box center [308, 363] width 12 height 6
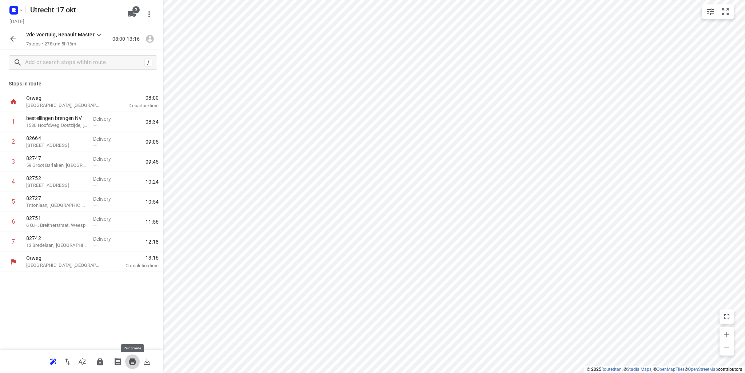
click at [137, 362] on button "button" at bounding box center [132, 362] width 15 height 15
click at [15, 38] on icon "button" at bounding box center [13, 39] width 9 height 9
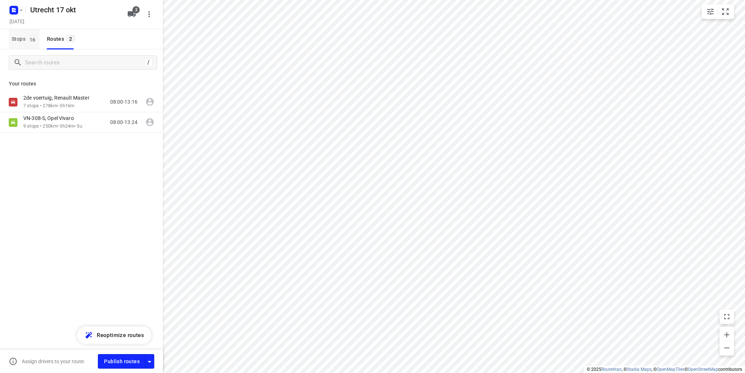
click at [16, 38] on span "Stops 16" at bounding box center [26, 39] width 28 height 9
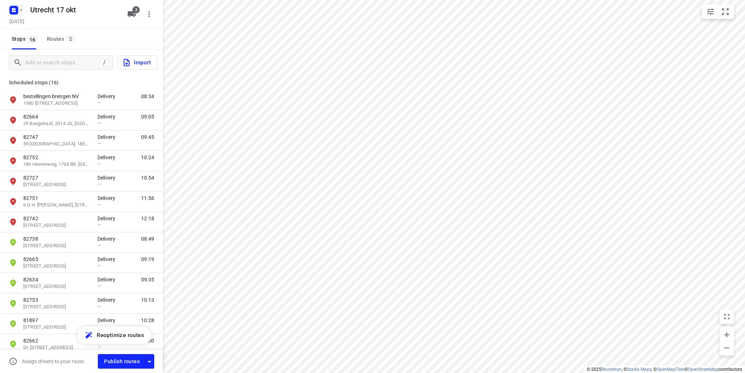
click at [18, 6] on icon "button" at bounding box center [14, 10] width 12 height 12
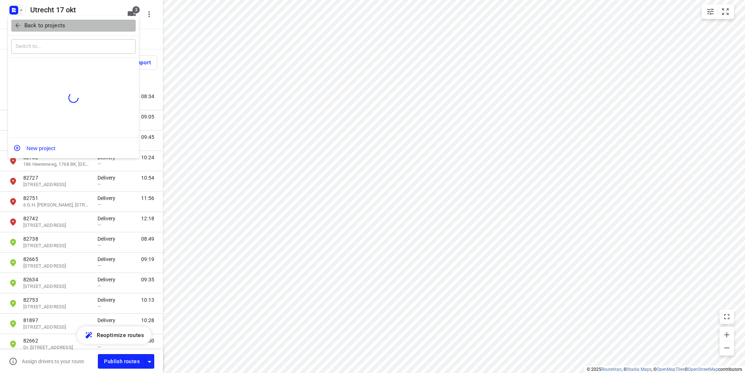
click at [33, 27] on p "Back to projects" at bounding box center [44, 25] width 41 height 8
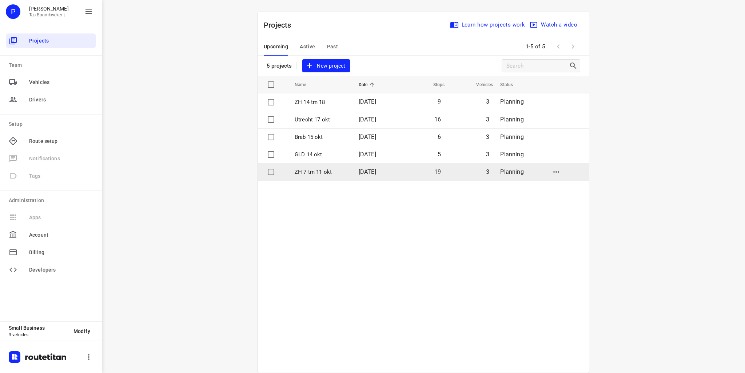
click at [322, 172] on p "ZH 7 tm 11 okt" at bounding box center [321, 172] width 53 height 8
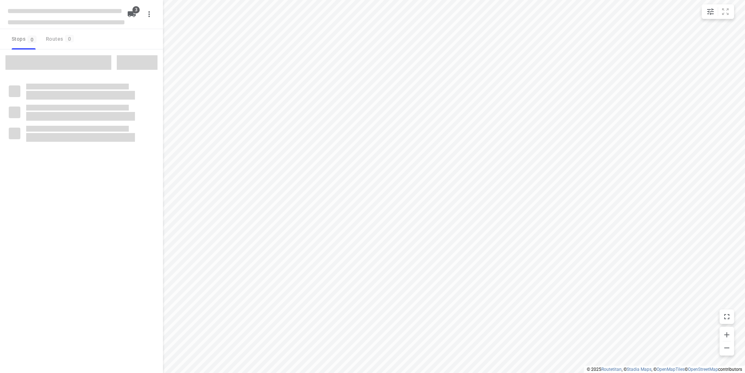
type input "distance"
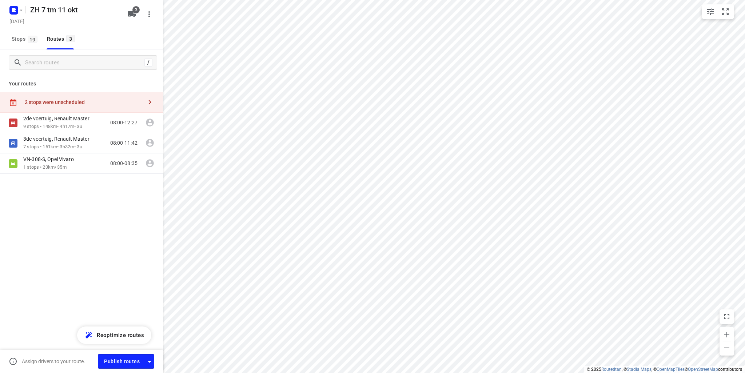
click at [24, 13] on div "ZH 7 tm 11 okt" at bounding box center [65, 9] width 116 height 13
click at [22, 11] on icon "button" at bounding box center [21, 10] width 6 height 6
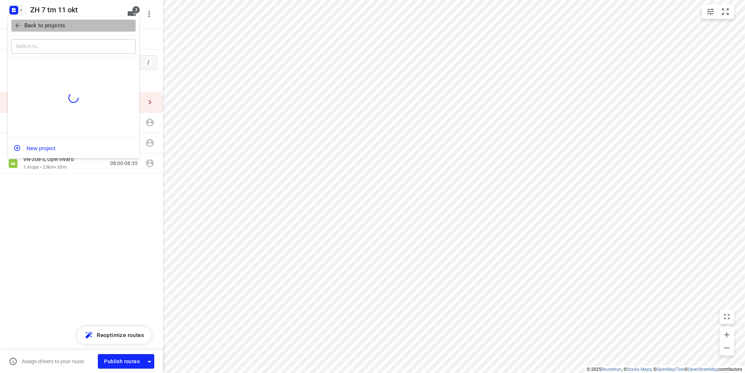
click at [32, 28] on p "Back to projects" at bounding box center [44, 25] width 41 height 8
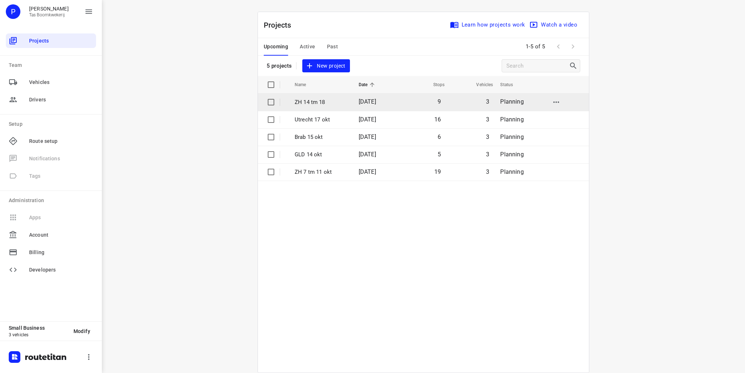
click at [321, 102] on p "ZH 14 tm 18" at bounding box center [321, 102] width 53 height 8
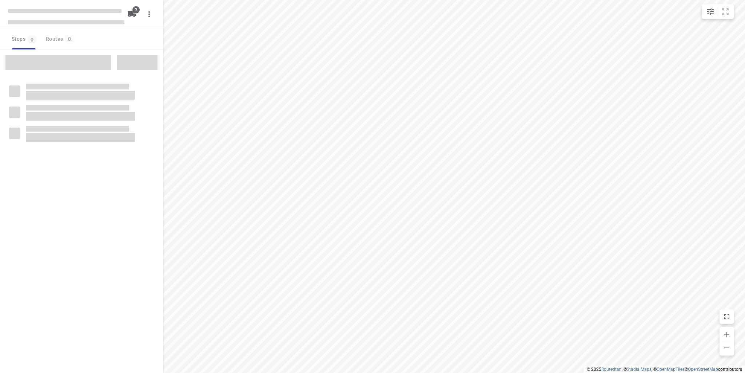
type input "distance"
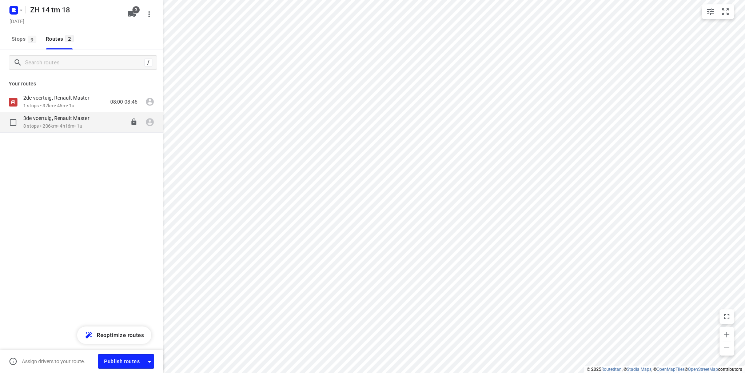
click at [78, 128] on p "8 stops • 206km • 4h16m • 1u" at bounding box center [60, 126] width 74 height 7
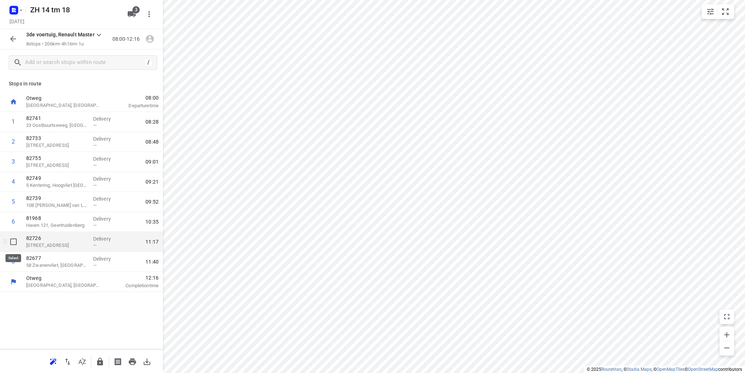
click at [16, 241] on input "checkbox" at bounding box center [13, 242] width 15 height 15
checkbox input "true"
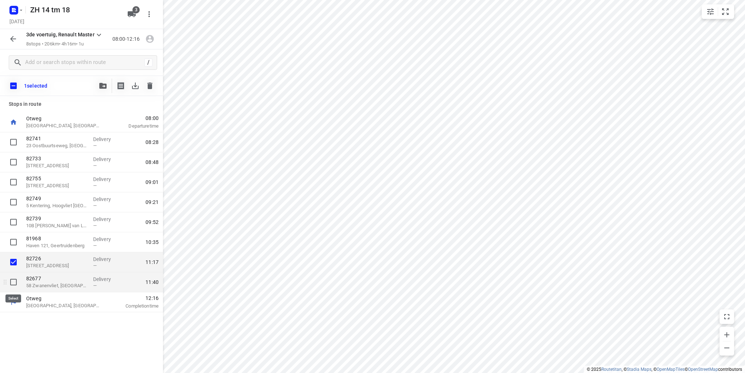
click at [12, 282] on input "checkbox" at bounding box center [13, 282] width 15 height 15
checkbox input "true"
click at [104, 88] on icon "button" at bounding box center [102, 86] width 7 height 6
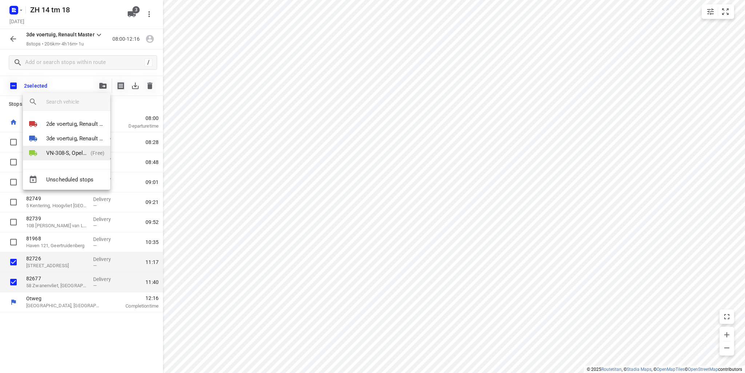
click at [76, 153] on p "VN-308-S, Opel Vivaro" at bounding box center [66, 153] width 41 height 8
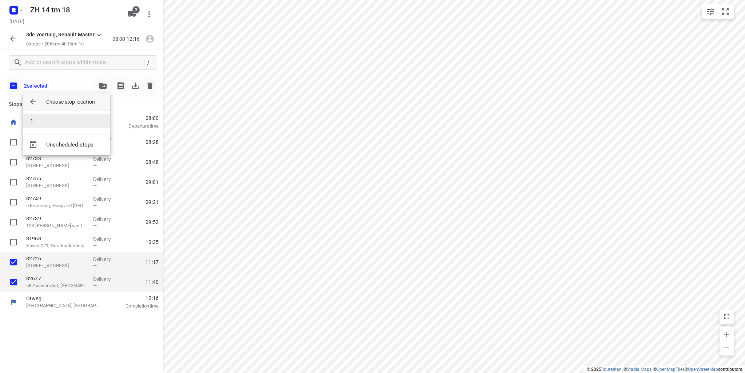
click at [70, 121] on li "1" at bounding box center [66, 121] width 87 height 15
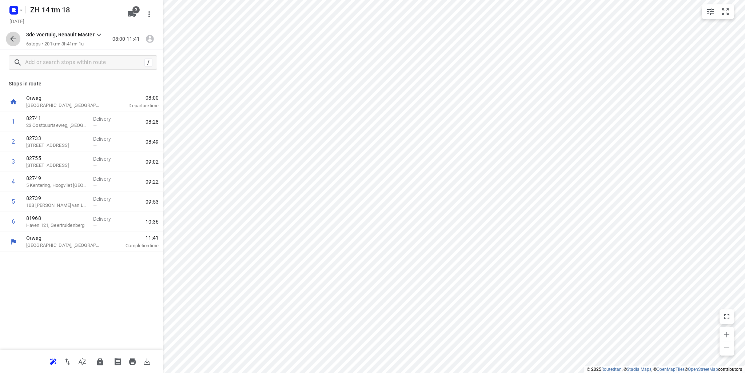
click at [13, 42] on icon "button" at bounding box center [13, 39] width 9 height 9
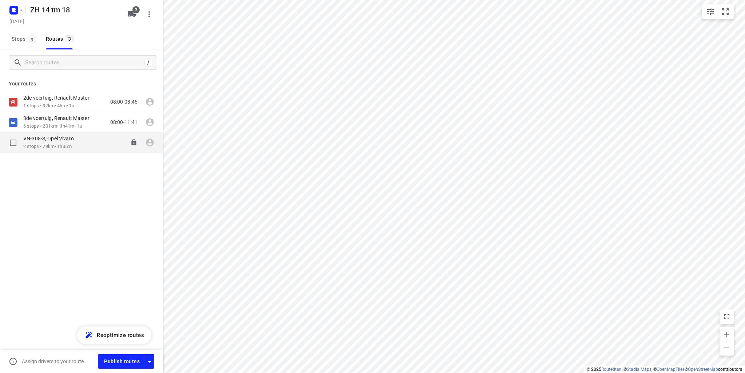
click at [33, 147] on p "2 stops • 79km • 1h35m" at bounding box center [52, 146] width 58 height 7
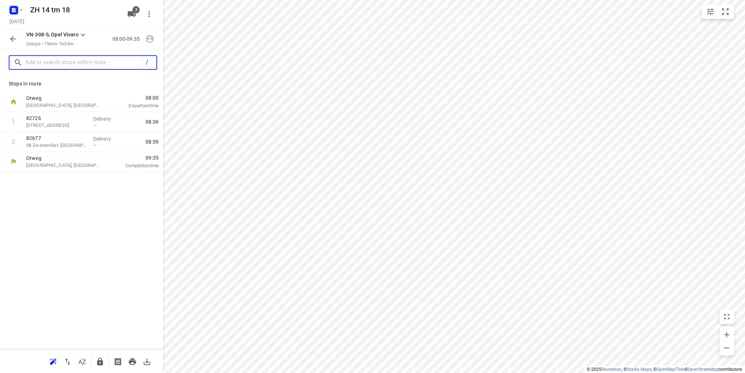
click at [66, 60] on input "text" at bounding box center [83, 62] width 116 height 11
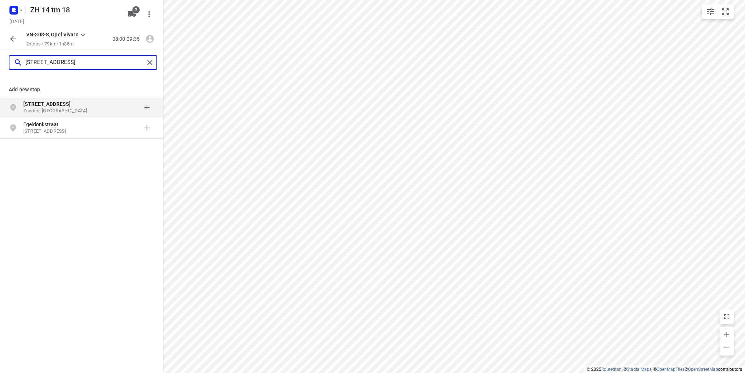
type input "[STREET_ADDRESS]"
click at [55, 110] on p "Zundert, [GEOGRAPHIC_DATA]" at bounding box center [56, 111] width 67 height 7
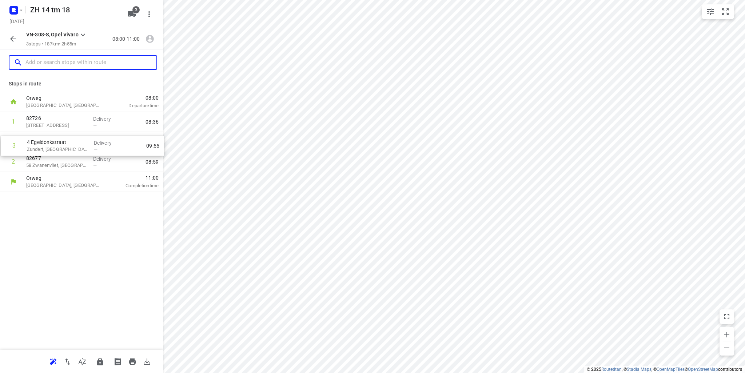
drag, startPoint x: 30, startPoint y: 163, endPoint x: 32, endPoint y: 144, distance: 19.0
click at [32, 144] on div "1 82726 55 Dubbeldreef, Dordrecht Delivery — 08:36 2 82677 58 [GEOGRAPHIC_DATA]…" at bounding box center [81, 142] width 163 height 60
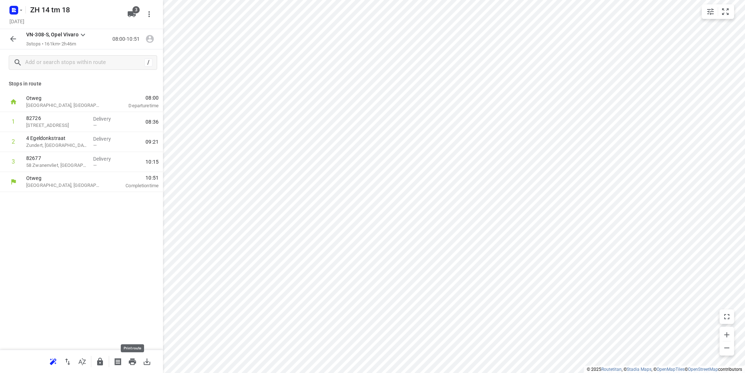
click at [132, 361] on icon "button" at bounding box center [132, 362] width 7 height 7
click at [80, 137] on p "4 Egeldonkstraat" at bounding box center [56, 138] width 61 height 7
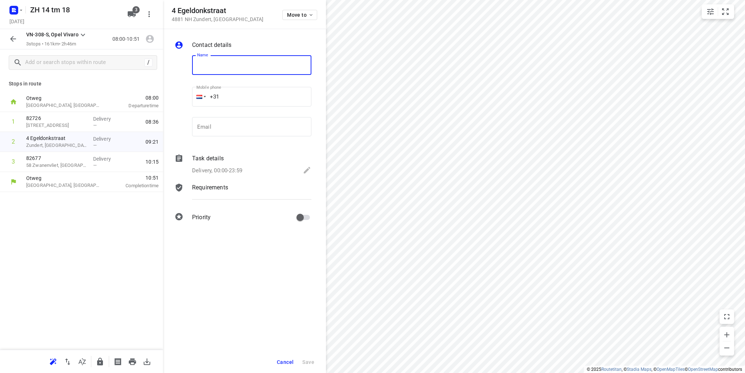
click at [223, 67] on input "text" at bounding box center [251, 65] width 119 height 20
type input "[PERSON_NAME] ophalen"
click at [307, 361] on span "Save" at bounding box center [308, 363] width 12 height 6
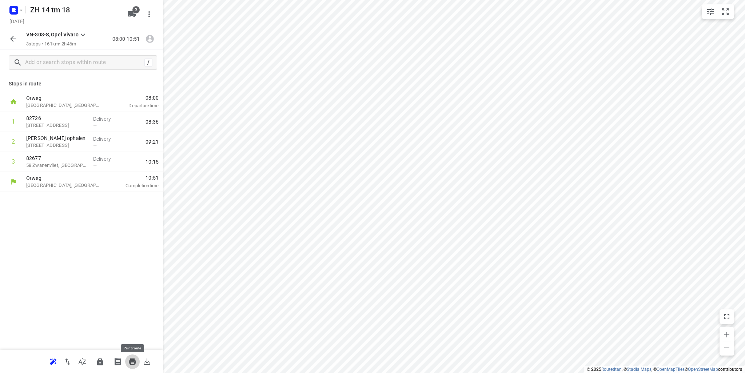
click at [127, 364] on button "button" at bounding box center [132, 362] width 15 height 15
click at [16, 35] on icon "button" at bounding box center [13, 39] width 9 height 9
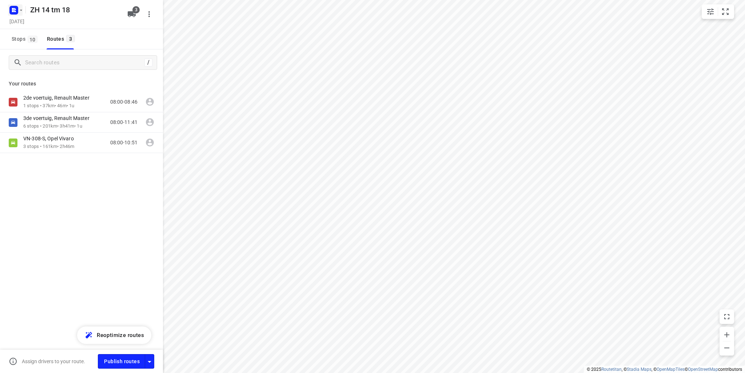
click at [21, 10] on icon "button" at bounding box center [21, 9] width 3 height 1
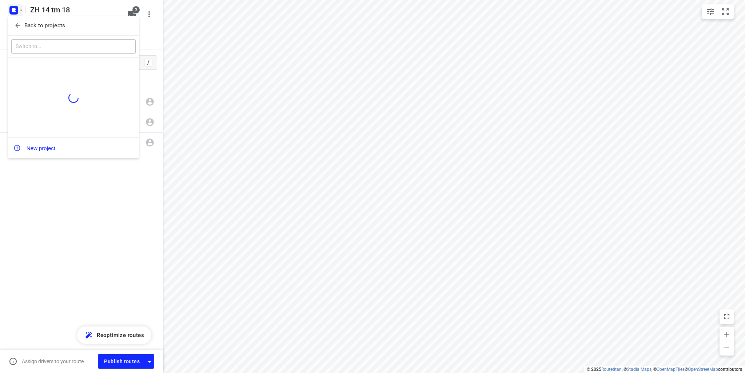
click at [41, 26] on p "Back to projects" at bounding box center [44, 25] width 41 height 8
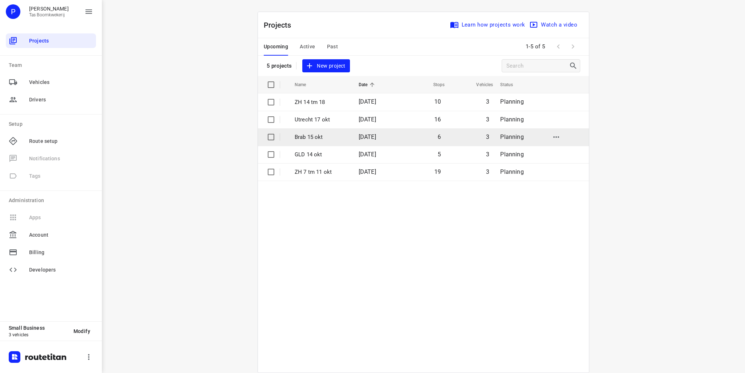
click at [312, 135] on p "Brab 15 okt" at bounding box center [321, 137] width 53 height 8
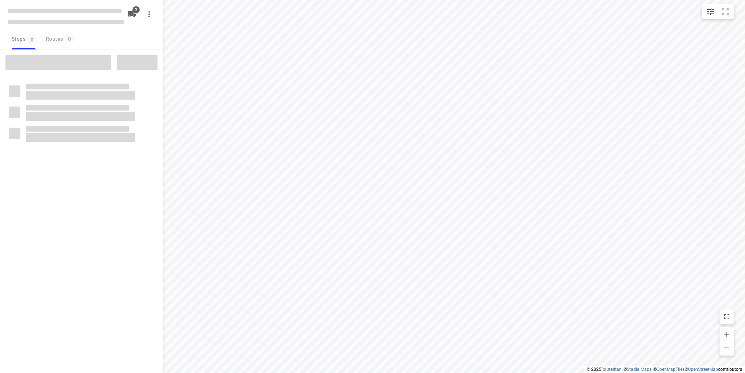
type input "distance"
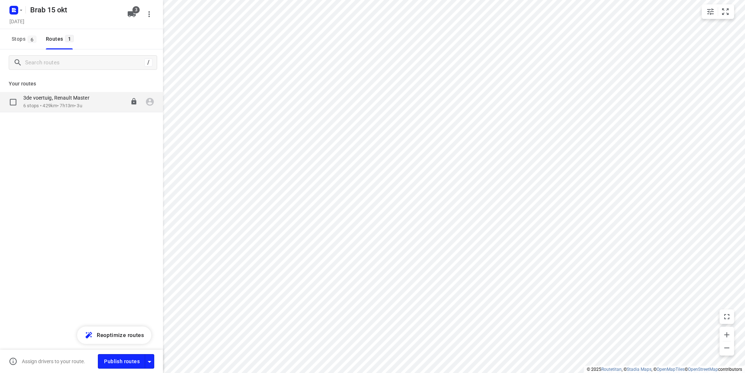
click at [68, 103] on p "6 stops • 429km • 7h13m • 3u" at bounding box center [60, 106] width 74 height 7
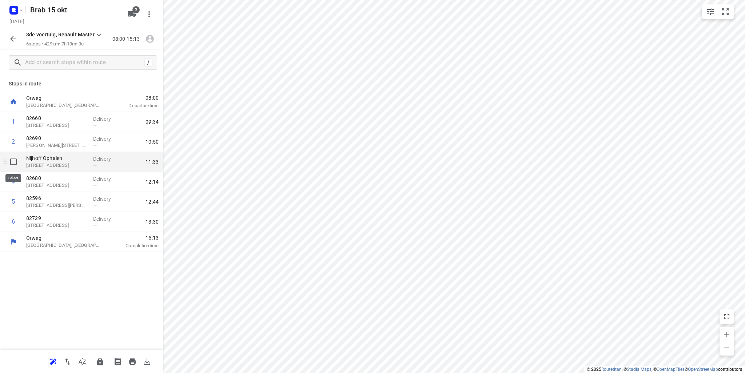
click at [13, 162] on input "checkbox" at bounding box center [13, 162] width 15 height 15
checkbox input "true"
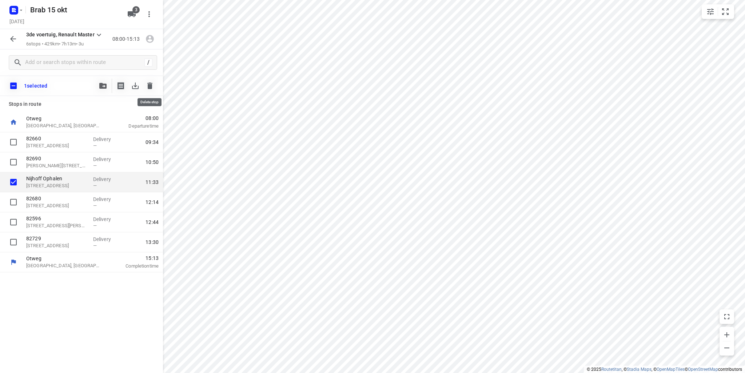
click at [150, 83] on icon "button" at bounding box center [149, 86] width 5 height 7
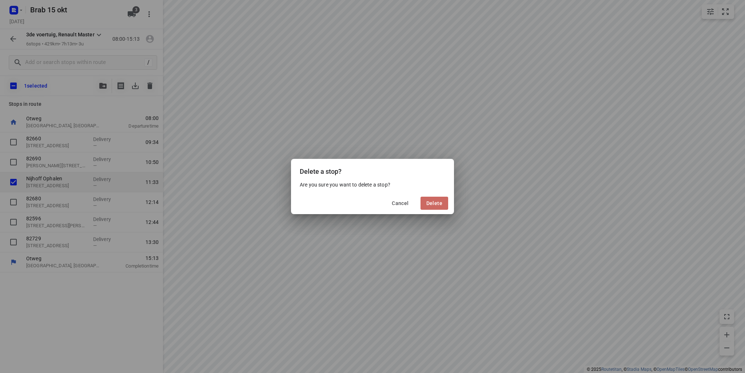
click at [431, 204] on span "Delete" at bounding box center [435, 204] width 16 height 6
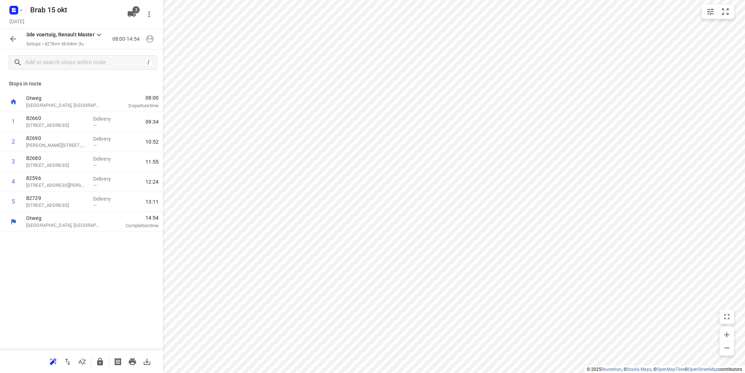
click at [131, 360] on icon "button" at bounding box center [132, 362] width 9 height 9
click at [14, 39] on icon "button" at bounding box center [13, 39] width 6 height 6
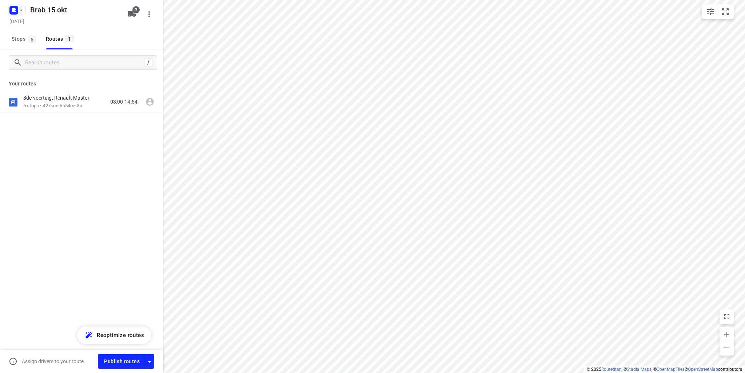
click at [21, 9] on icon "button" at bounding box center [21, 10] width 6 height 6
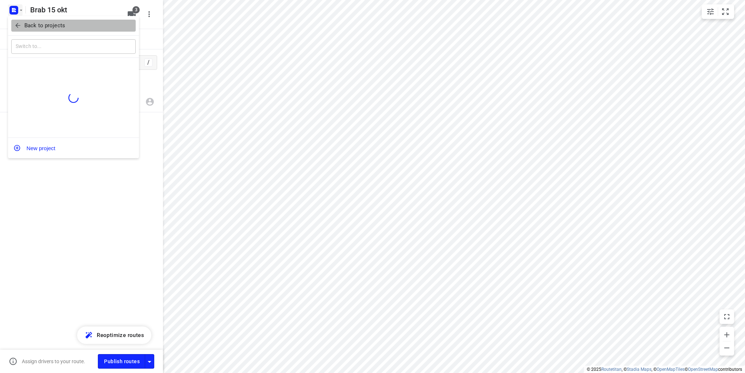
click at [31, 28] on p "Back to projects" at bounding box center [44, 25] width 41 height 8
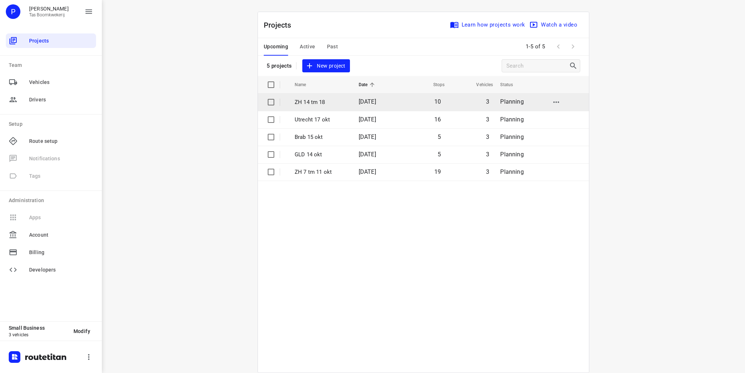
click at [323, 104] on p "ZH 14 tm 18" at bounding box center [321, 102] width 53 height 8
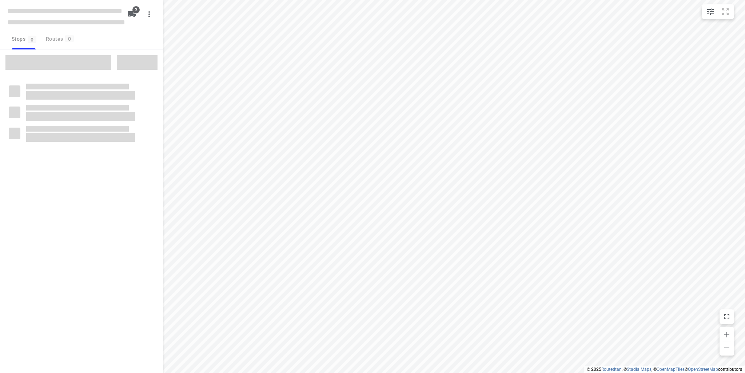
type input "distance"
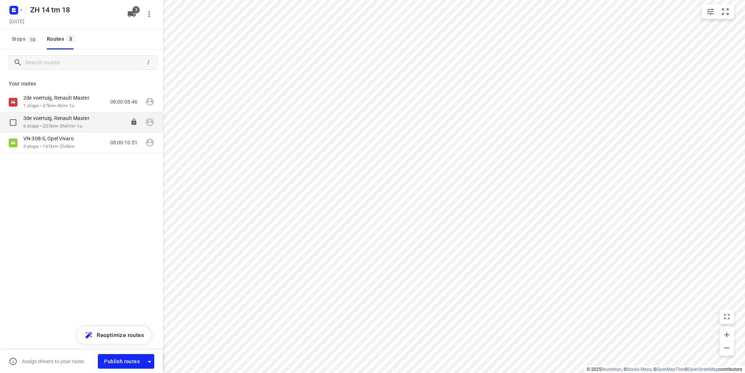
click at [68, 115] on p "3de voertuig, Renault Master" at bounding box center [58, 118] width 71 height 7
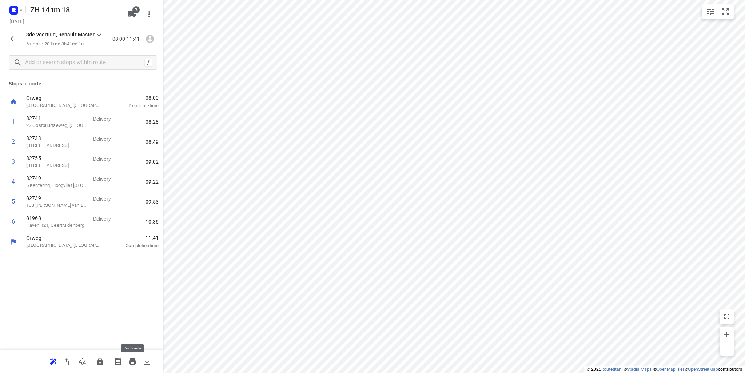
click at [131, 363] on icon "button" at bounding box center [132, 362] width 9 height 9
